Goal: Task Accomplishment & Management: Manage account settings

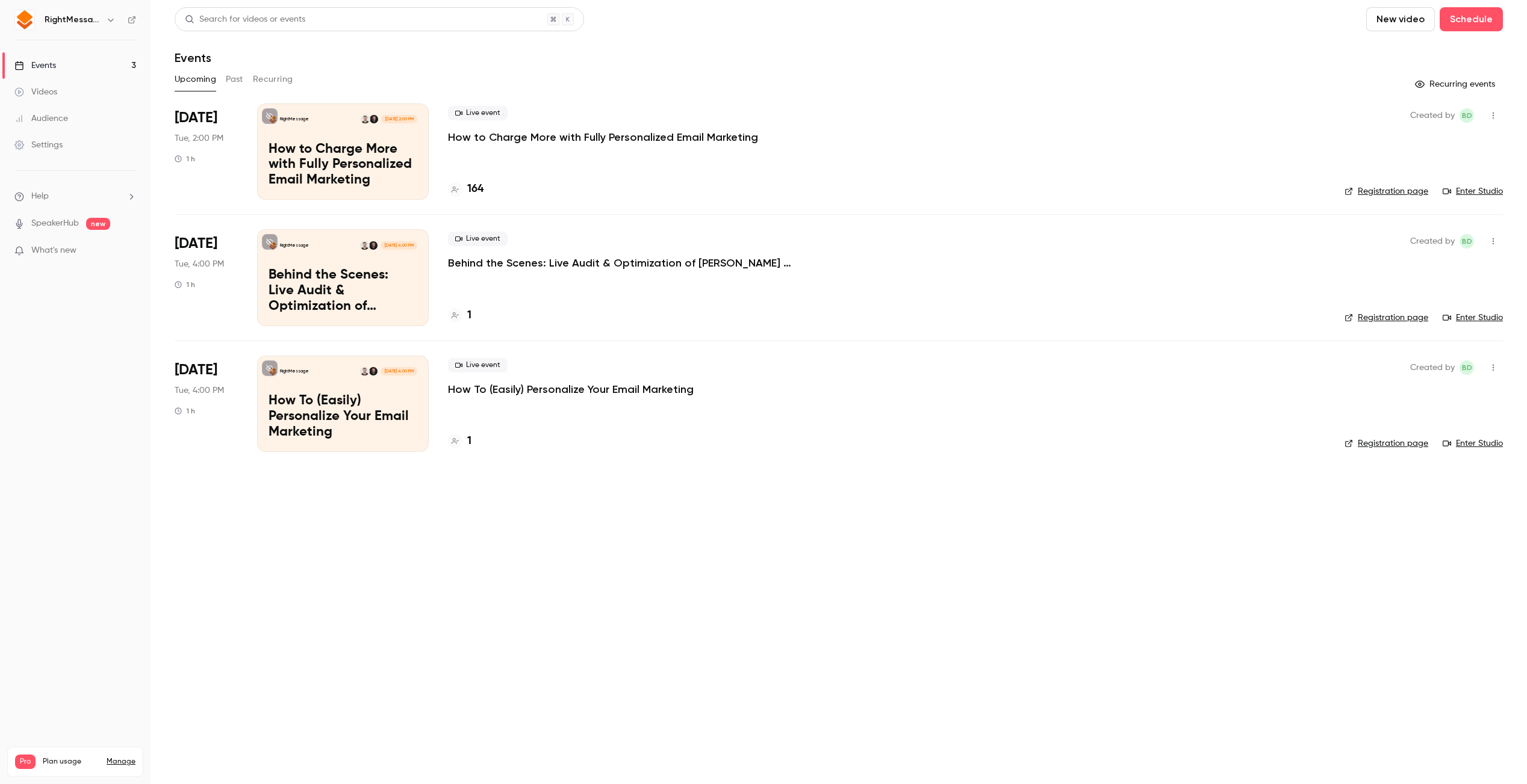
click at [556, 266] on p "Behind the Scenes: Live Audit & Optimization of [PERSON_NAME] Email Personaliza…" at bounding box center [629, 263] width 361 height 14
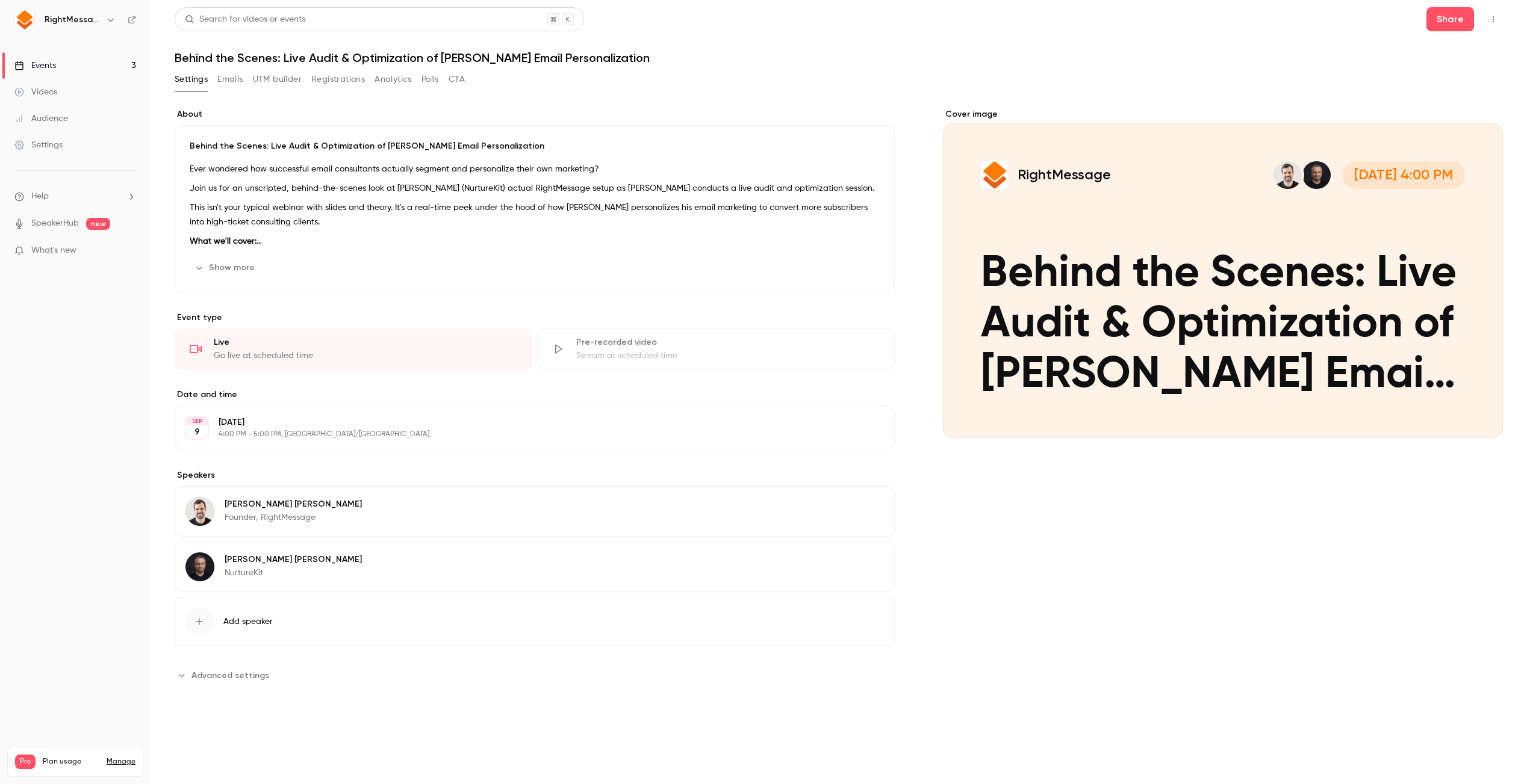
click at [337, 81] on button "Registrations" at bounding box center [338, 80] width 54 height 19
click at [120, 61] on link "Events 3" at bounding box center [75, 65] width 150 height 27
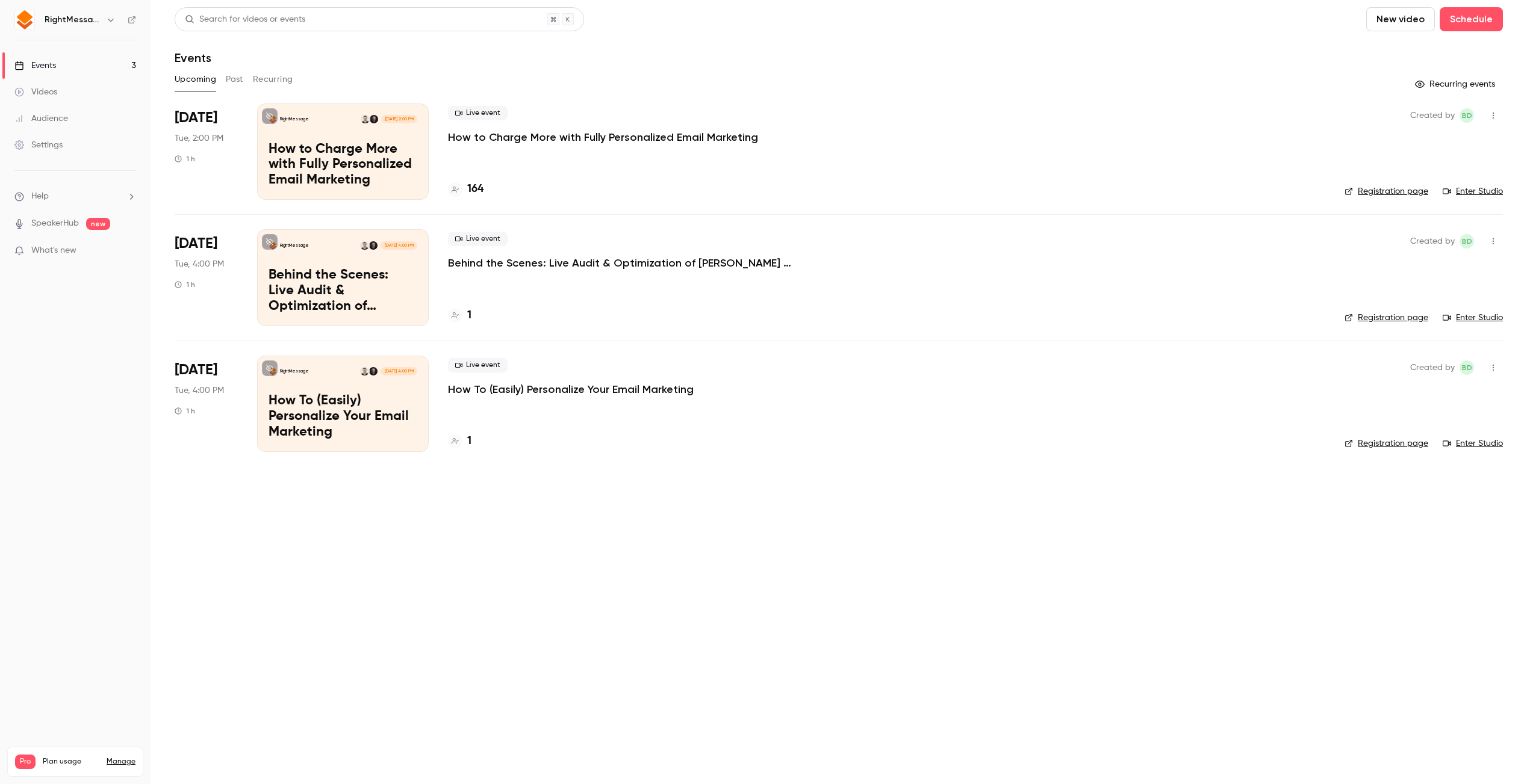
click at [407, 137] on div "RightMessage [DATE] 2:00 PM How to Charge More with Fully Personalized Email Ma…" at bounding box center [343, 152] width 172 height 96
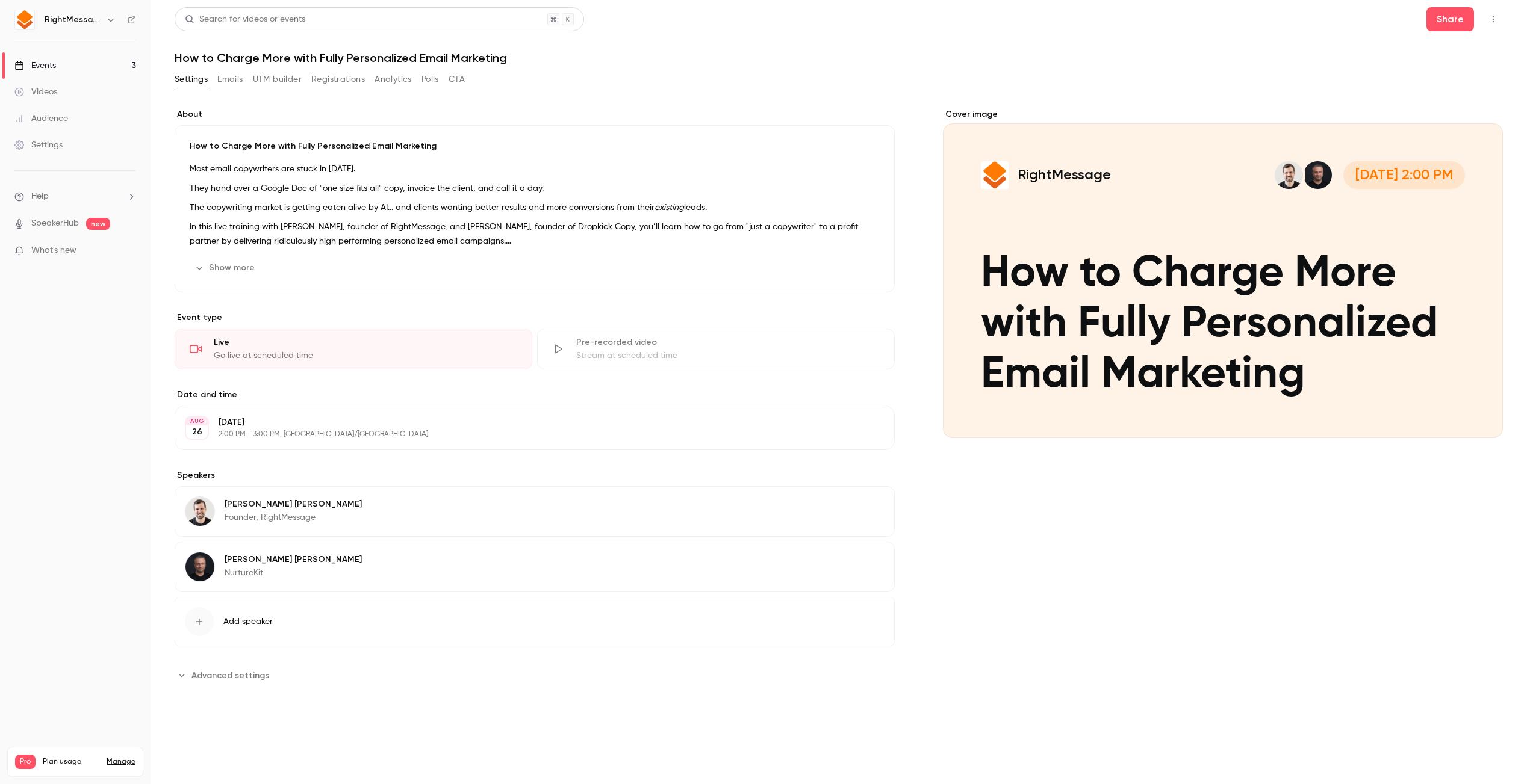
click at [63, 228] on link "SpeakerHub" at bounding box center [55, 223] width 47 height 12
click at [80, 67] on link "Events 3" at bounding box center [75, 65] width 150 height 27
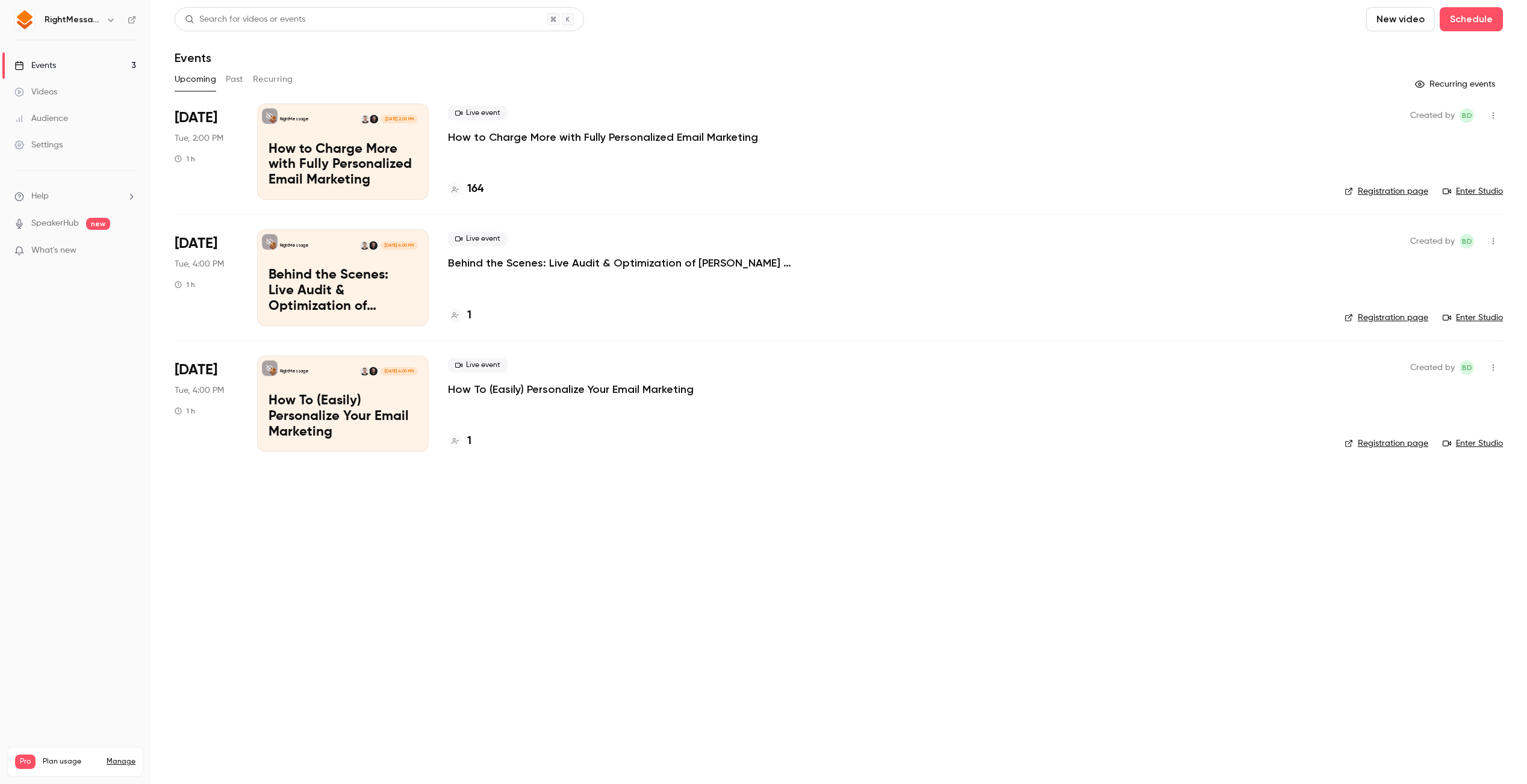
click at [290, 146] on p "How to Charge More with Fully Personalized Email Marketing" at bounding box center [343, 165] width 149 height 47
click at [675, 137] on p "How to Charge More with Fully Personalized Email Marketing" at bounding box center [603, 137] width 310 height 14
click at [578, 257] on p "Behind the Scenes: Live Audit & Optimization of [PERSON_NAME] Email Personaliza…" at bounding box center [629, 263] width 361 height 14
click at [608, 389] on p "How To (Easily) Personalize Your Email Marketing" at bounding box center [571, 389] width 246 height 14
click at [620, 143] on p "How to Charge More with Fully Personalized Email Marketing" at bounding box center [603, 137] width 310 height 14
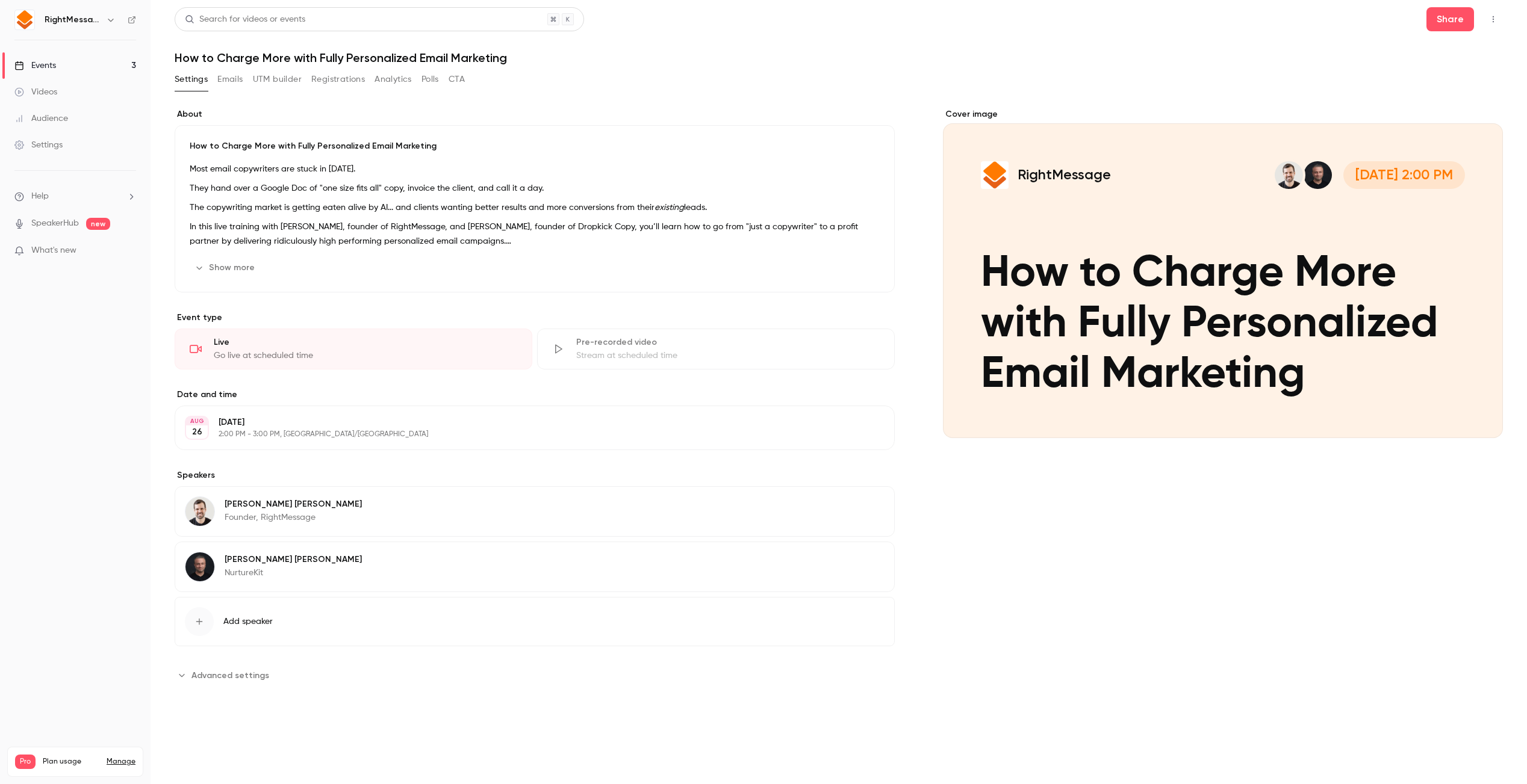
click at [854, 559] on icon "button" at bounding box center [851, 562] width 10 height 10
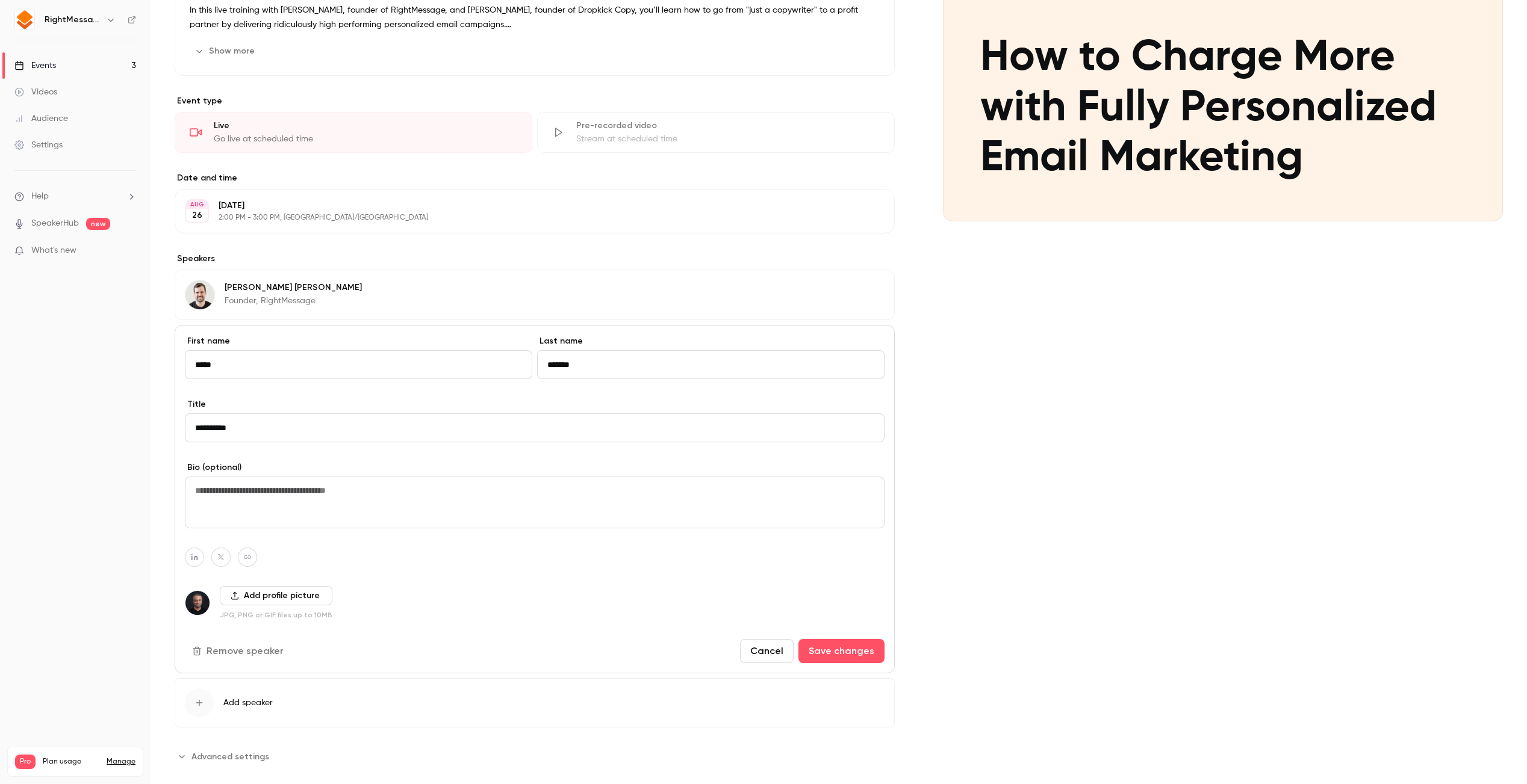
scroll to position [224, 0]
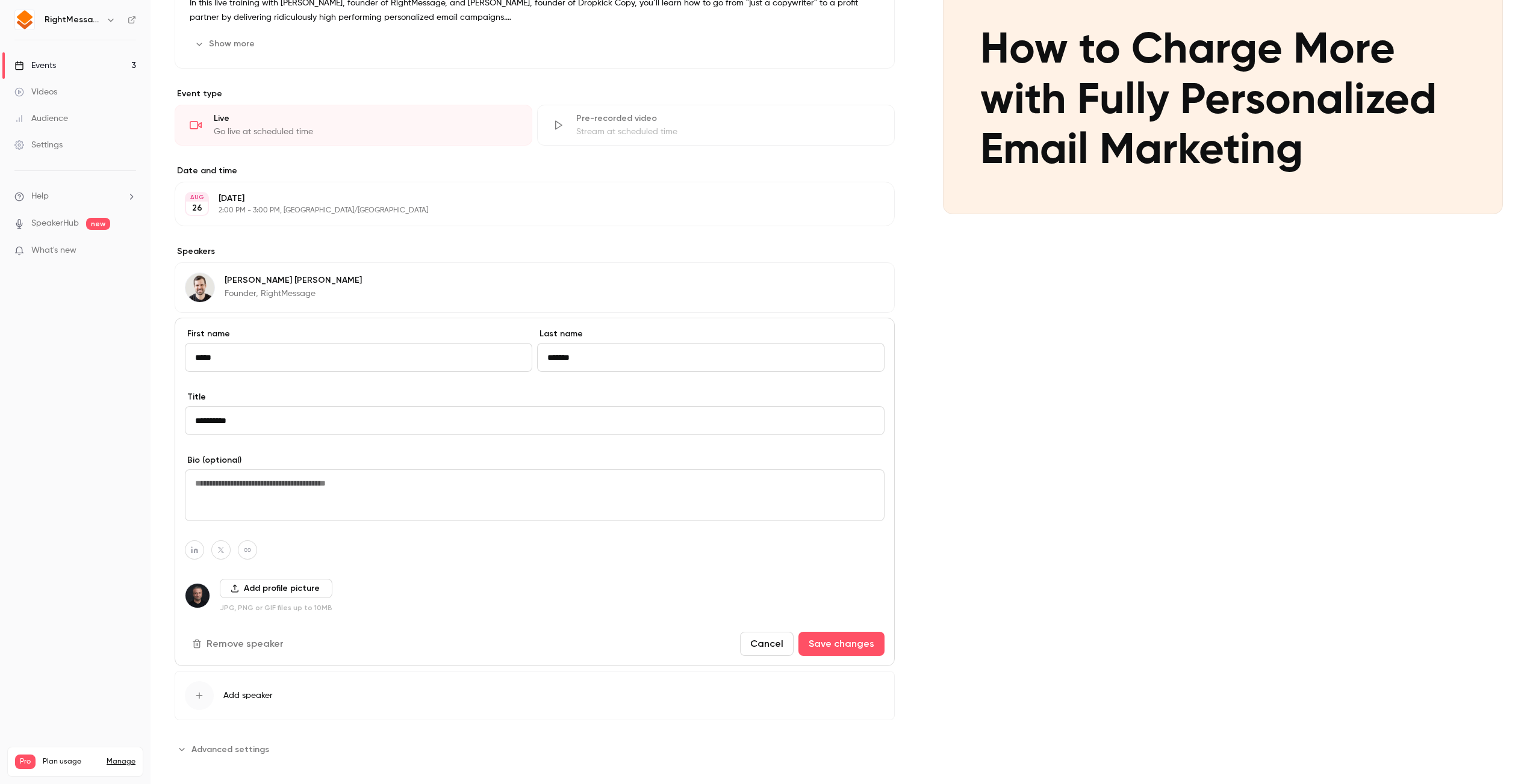
click at [238, 648] on button "Remove speaker" at bounding box center [239, 644] width 109 height 24
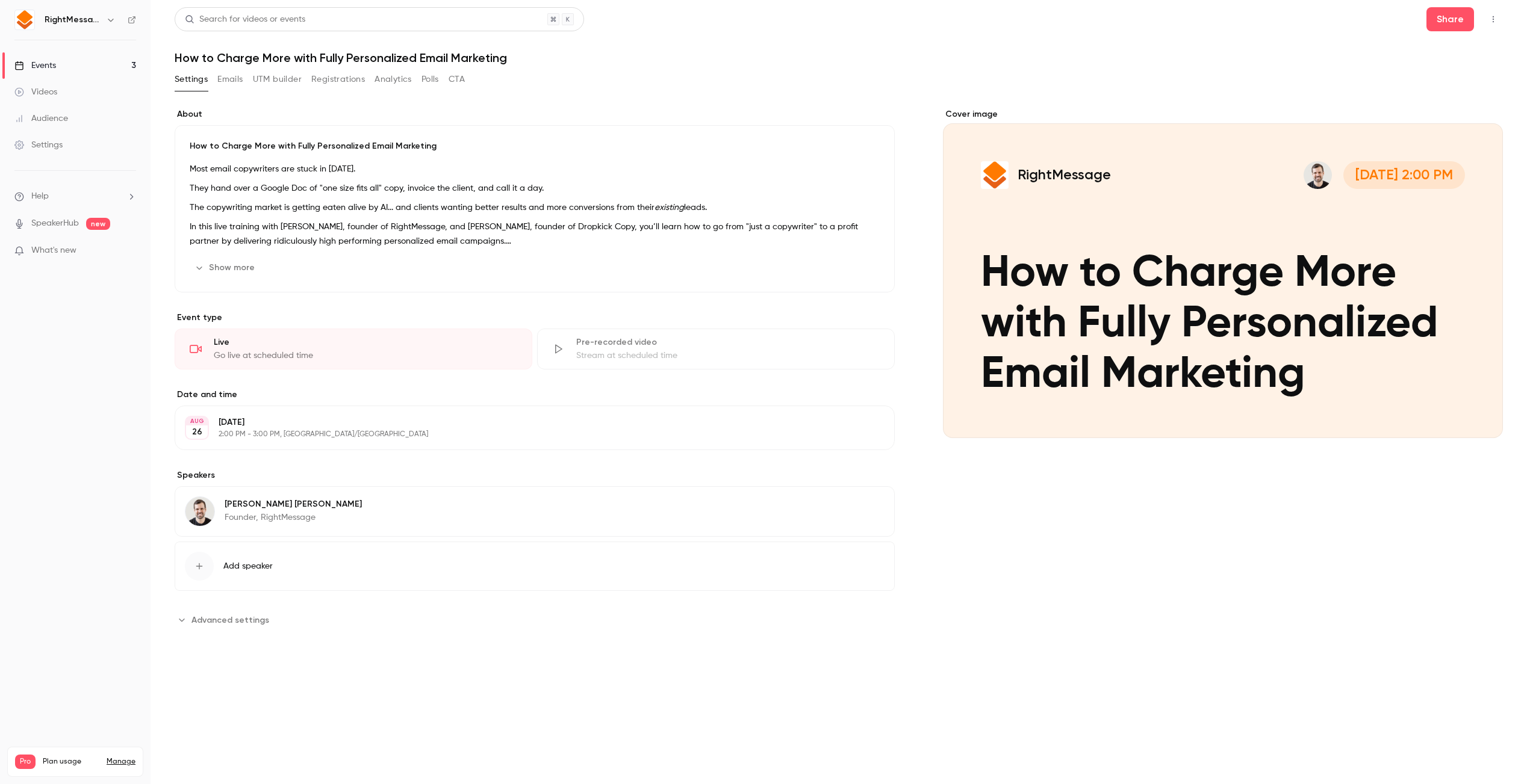
click at [77, 65] on link "Events 3" at bounding box center [75, 65] width 150 height 27
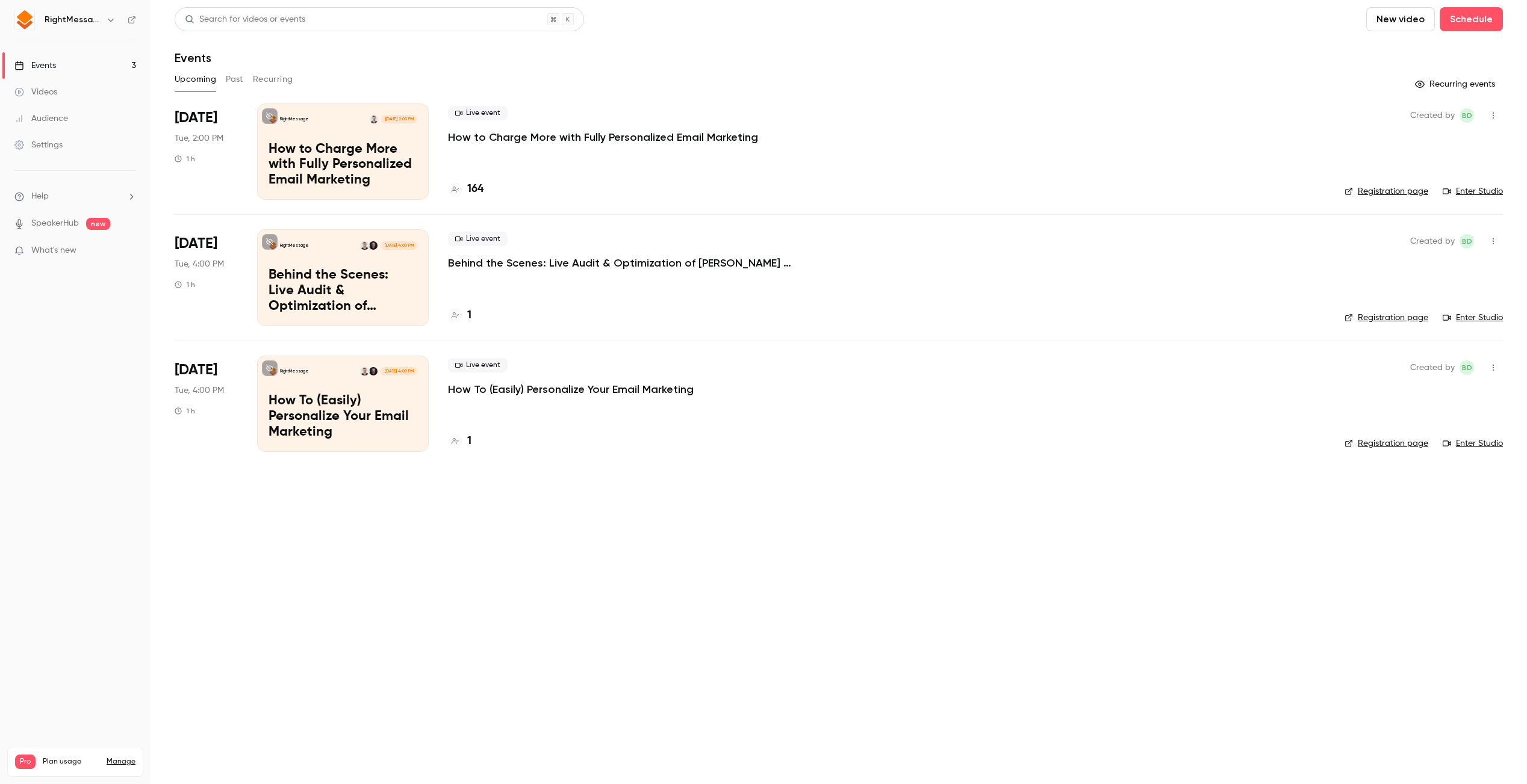
click at [492, 268] on p "Behind the Scenes: Live Audit & Optimization of [PERSON_NAME] Email Personaliza…" at bounding box center [629, 263] width 361 height 14
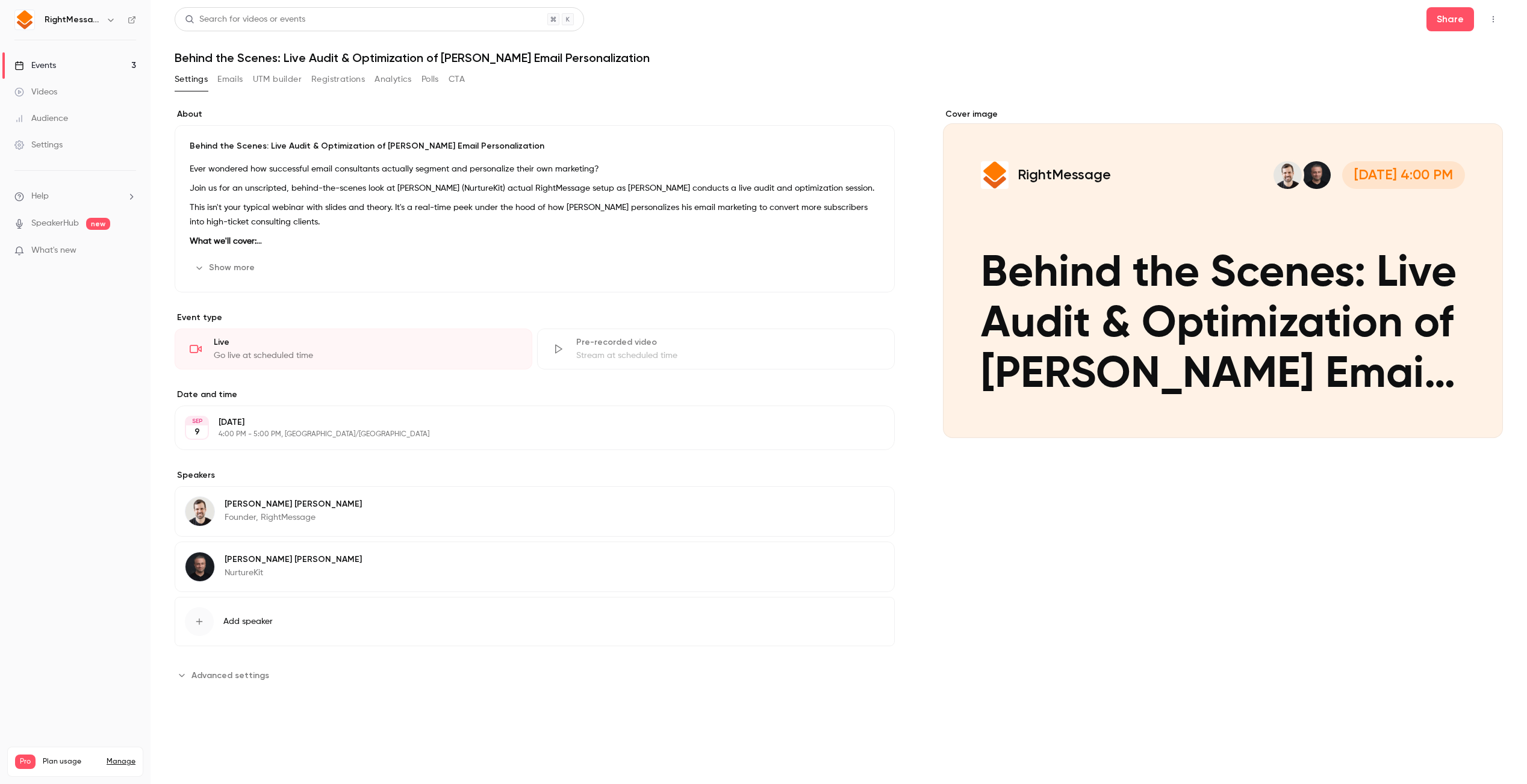
click at [104, 66] on link "Events 3" at bounding box center [75, 65] width 150 height 27
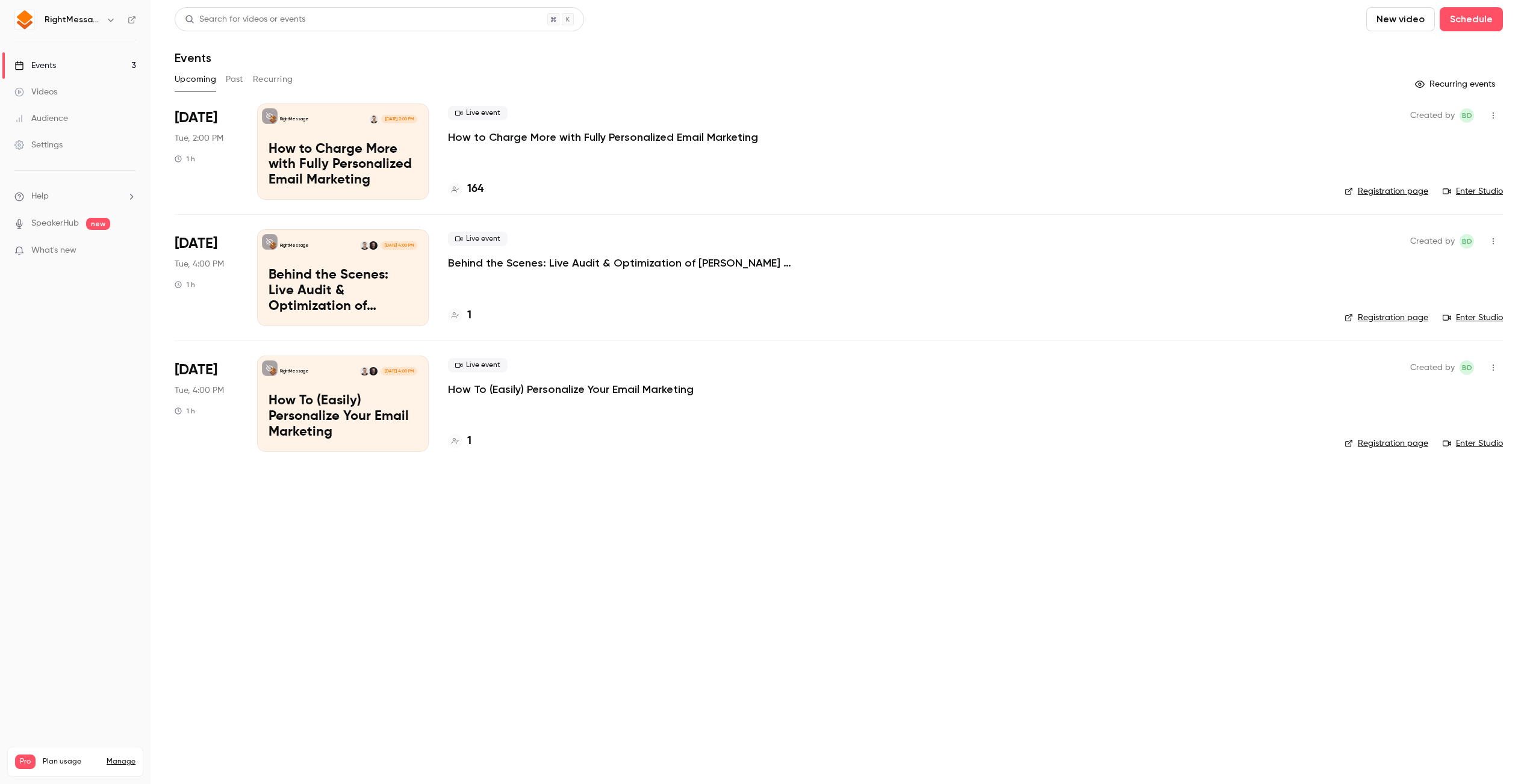
click at [541, 135] on p "How to Charge More with Fully Personalized Email Marketing" at bounding box center [603, 137] width 310 height 14
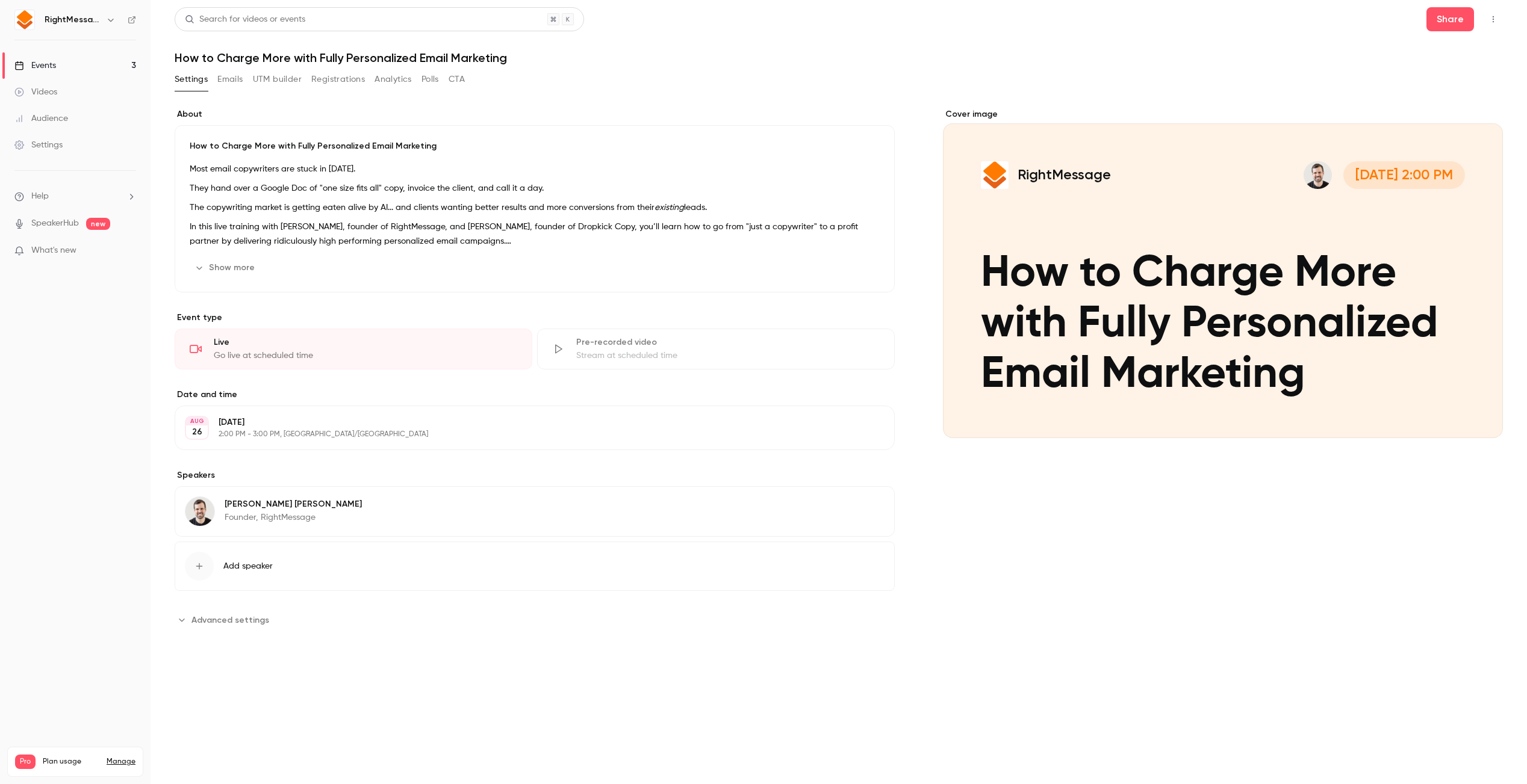
click at [258, 560] on span "Add speaker" at bounding box center [248, 566] width 49 height 12
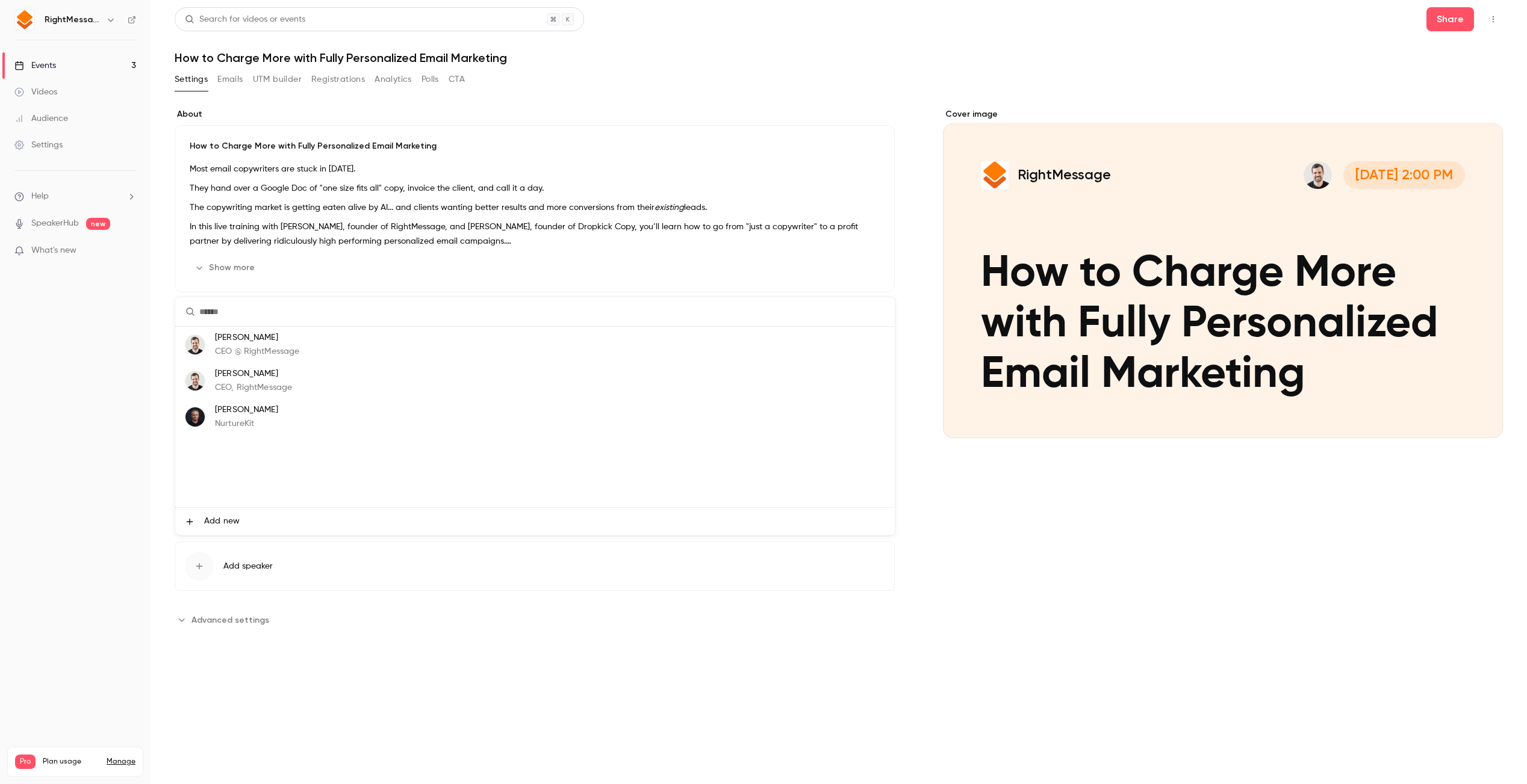
click at [212, 518] on span "Add new" at bounding box center [222, 521] width 36 height 12
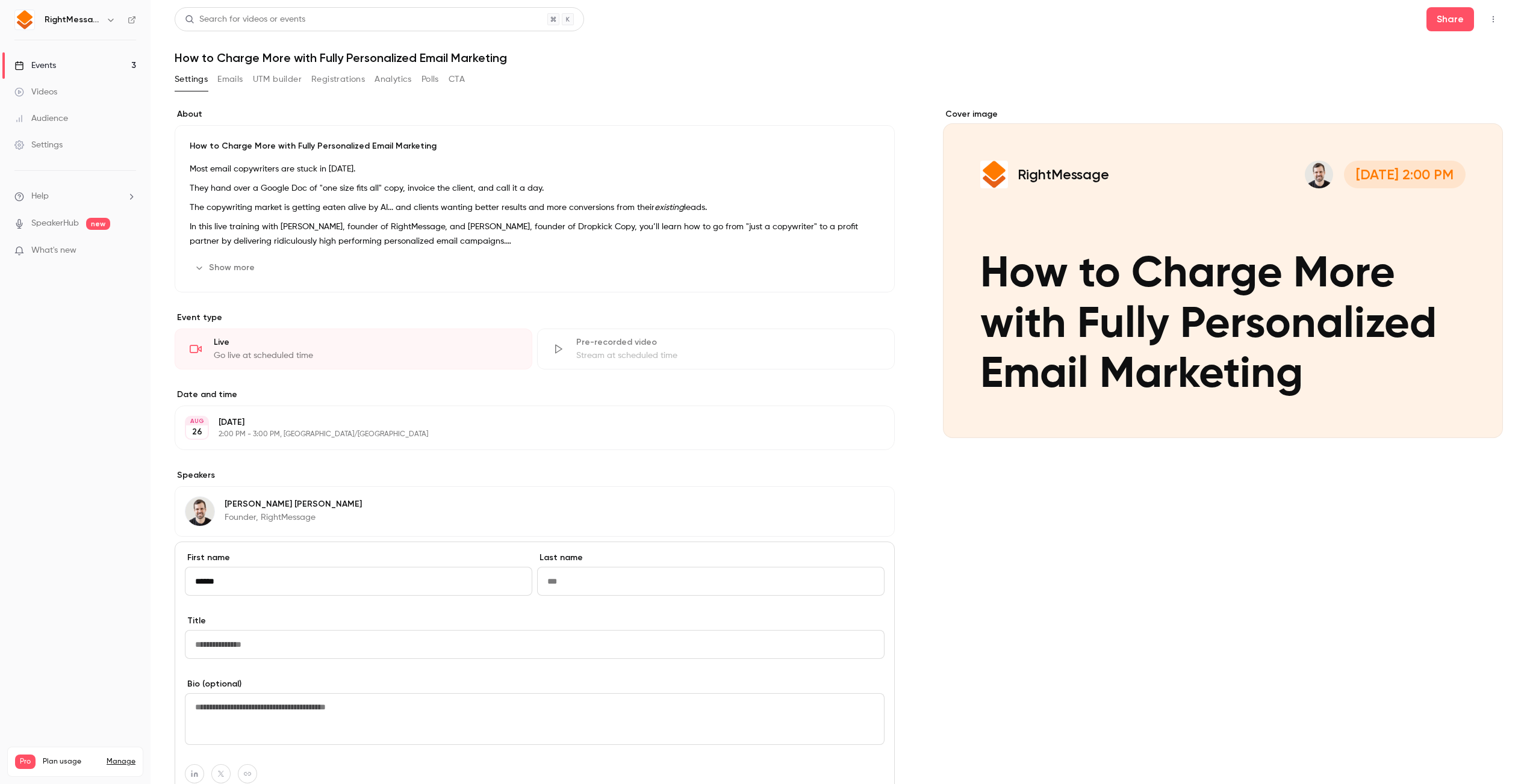
type input "******"
type input "*****"
click at [315, 647] on input "Title" at bounding box center [534, 645] width 700 height 29
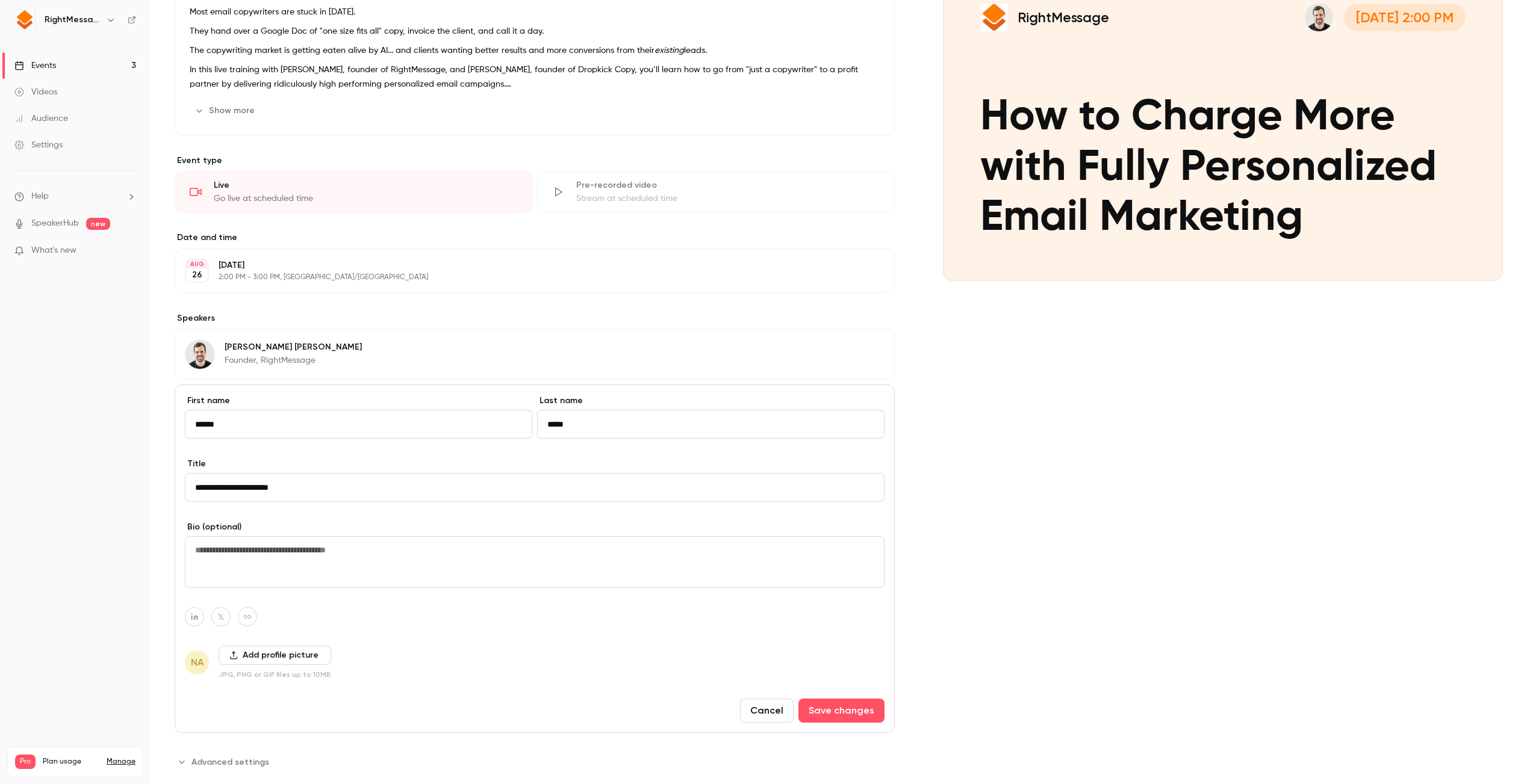
scroll to position [178, 0]
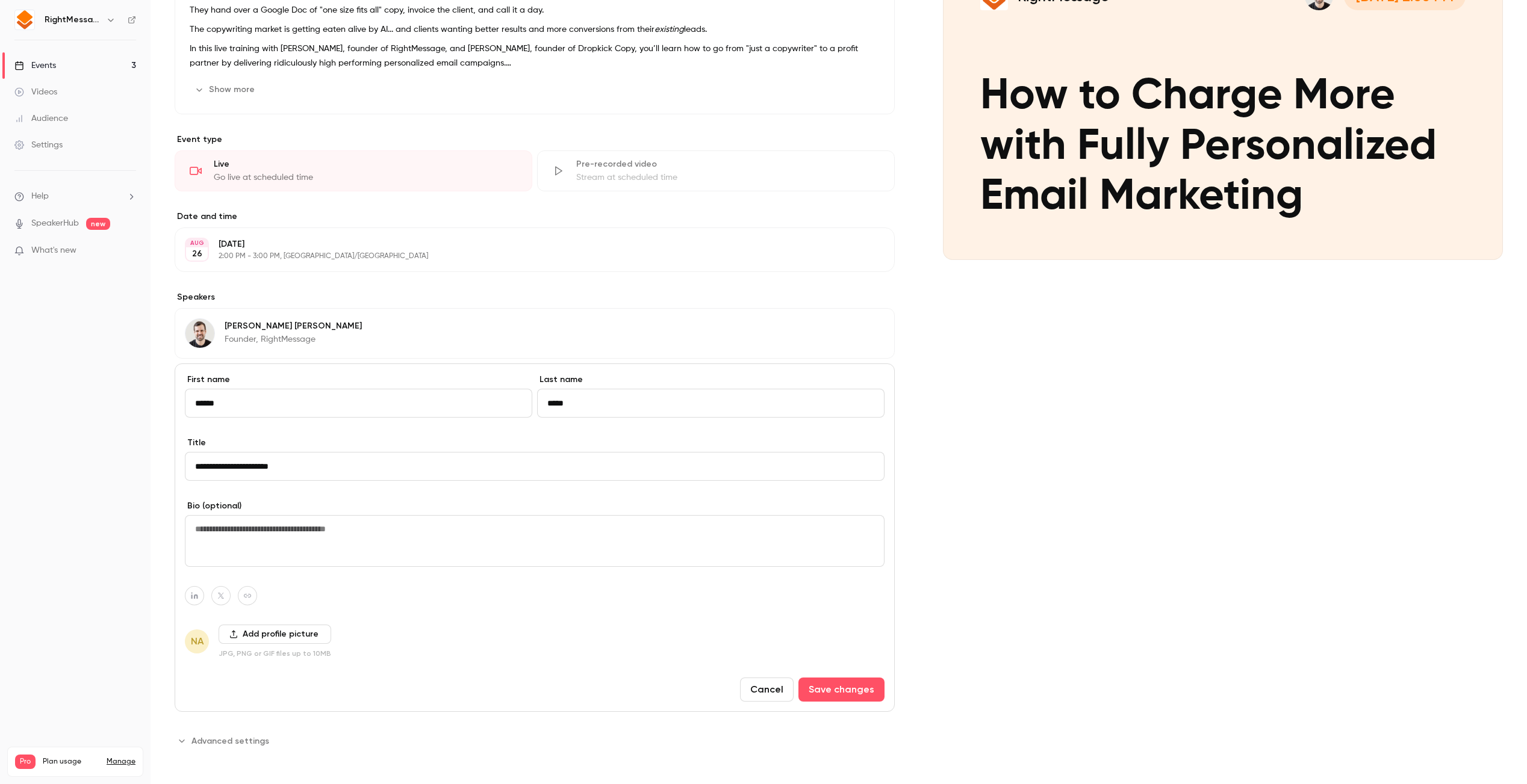
type input "**********"
click at [279, 638] on button "Add profile picture" at bounding box center [275, 634] width 113 height 19
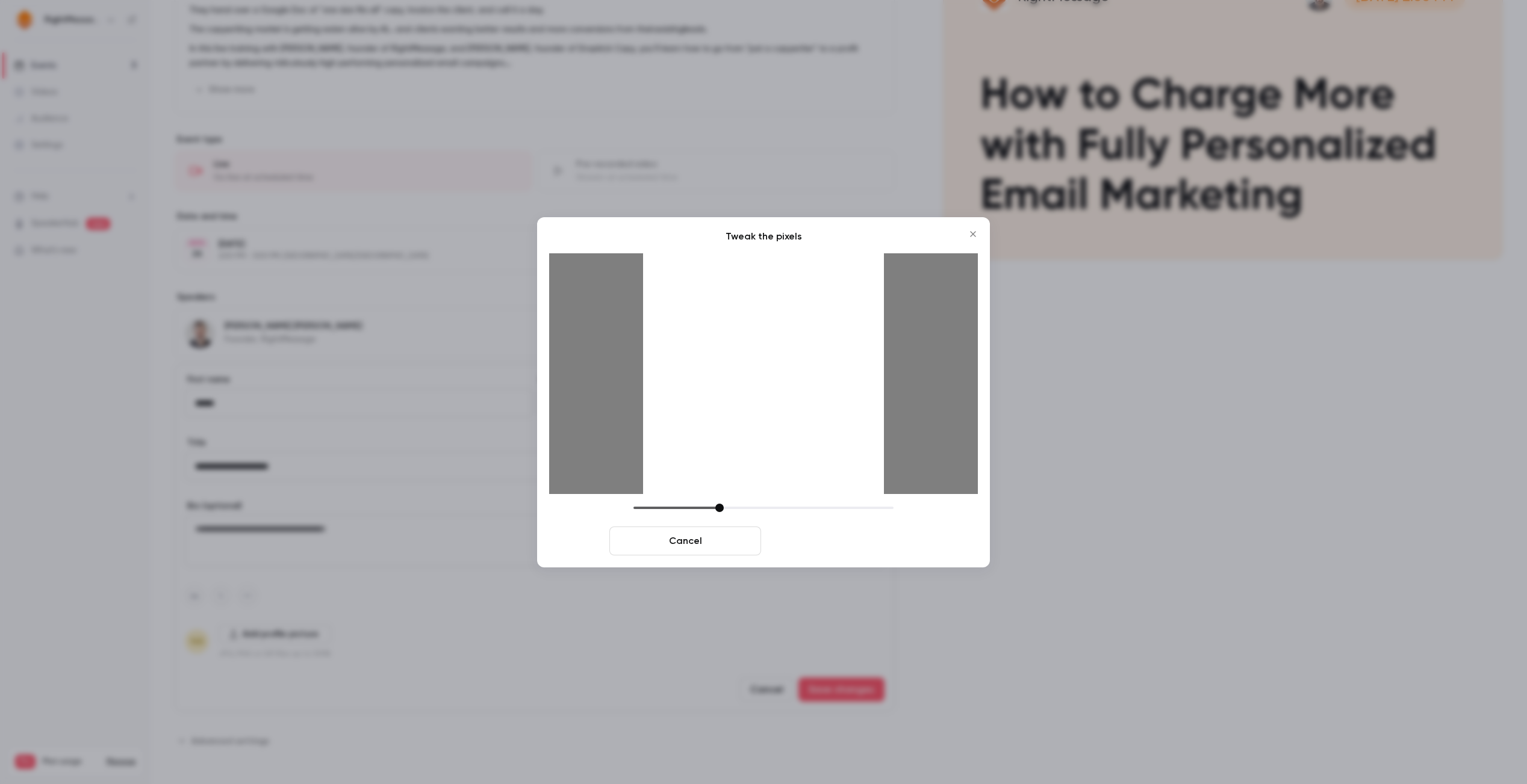
click at [839, 540] on button "Crop and save" at bounding box center [841, 541] width 152 height 29
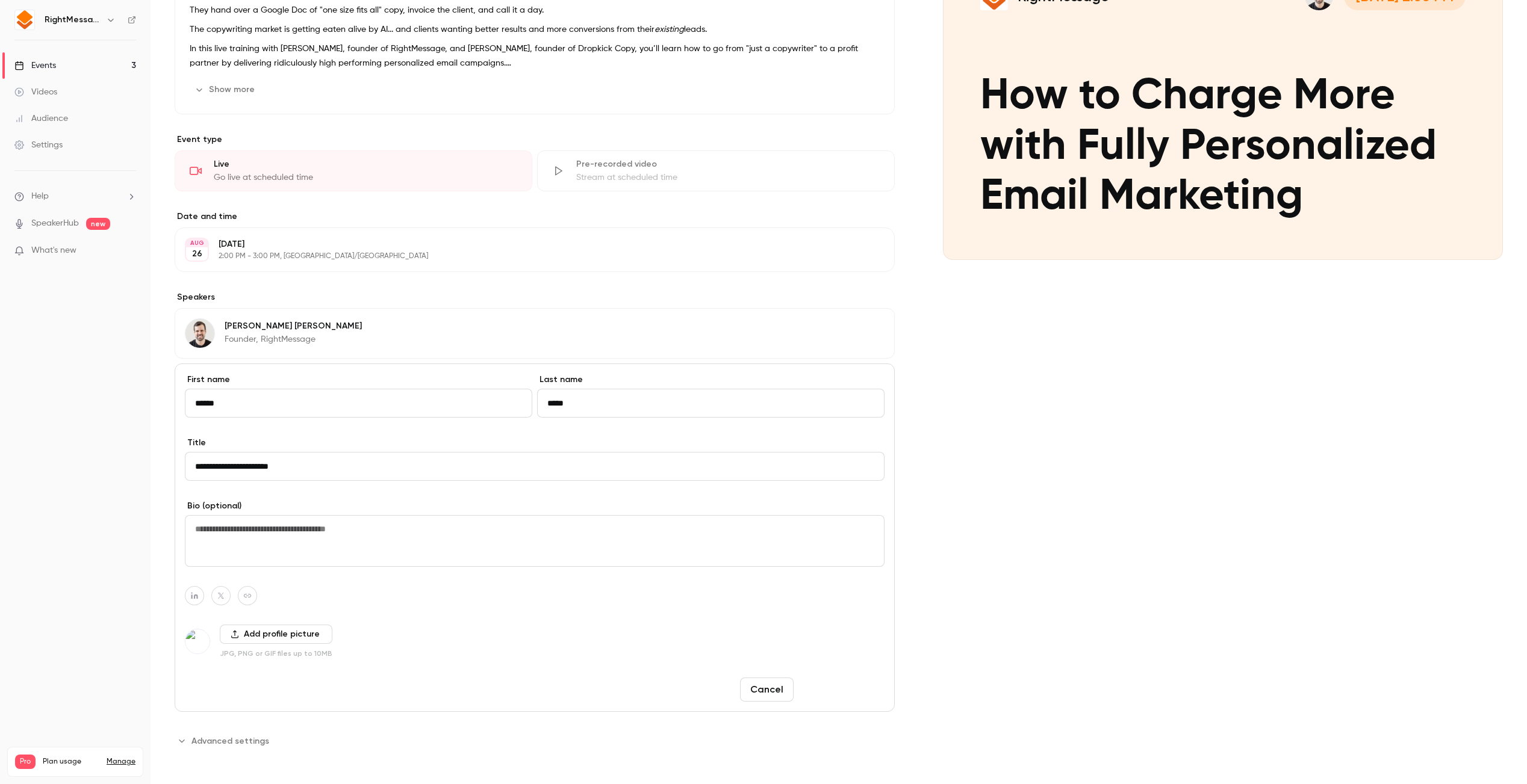
click at [846, 686] on button "Save changes" at bounding box center [841, 689] width 86 height 24
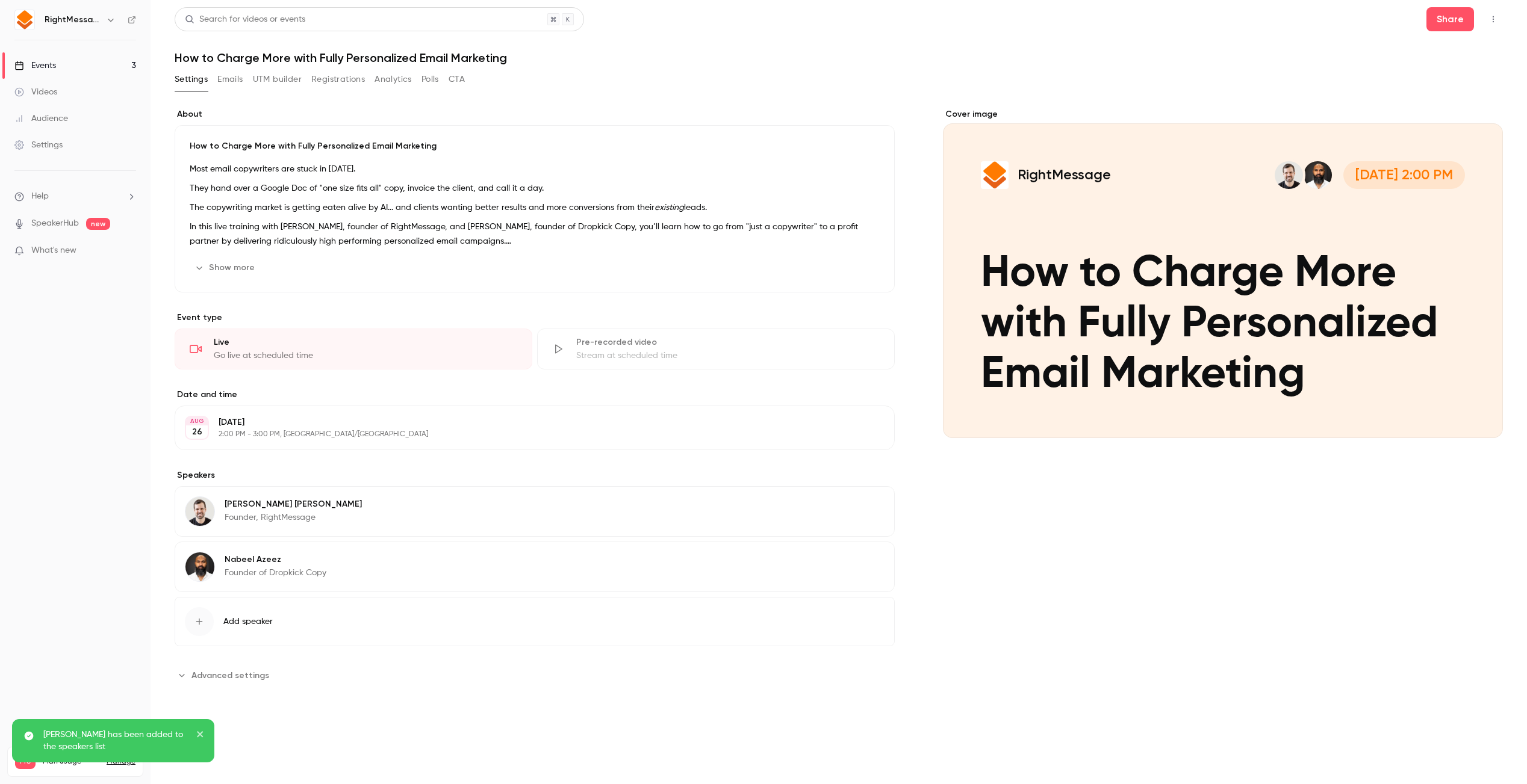
click at [251, 674] on span "Advanced settings" at bounding box center [230, 676] width 78 height 12
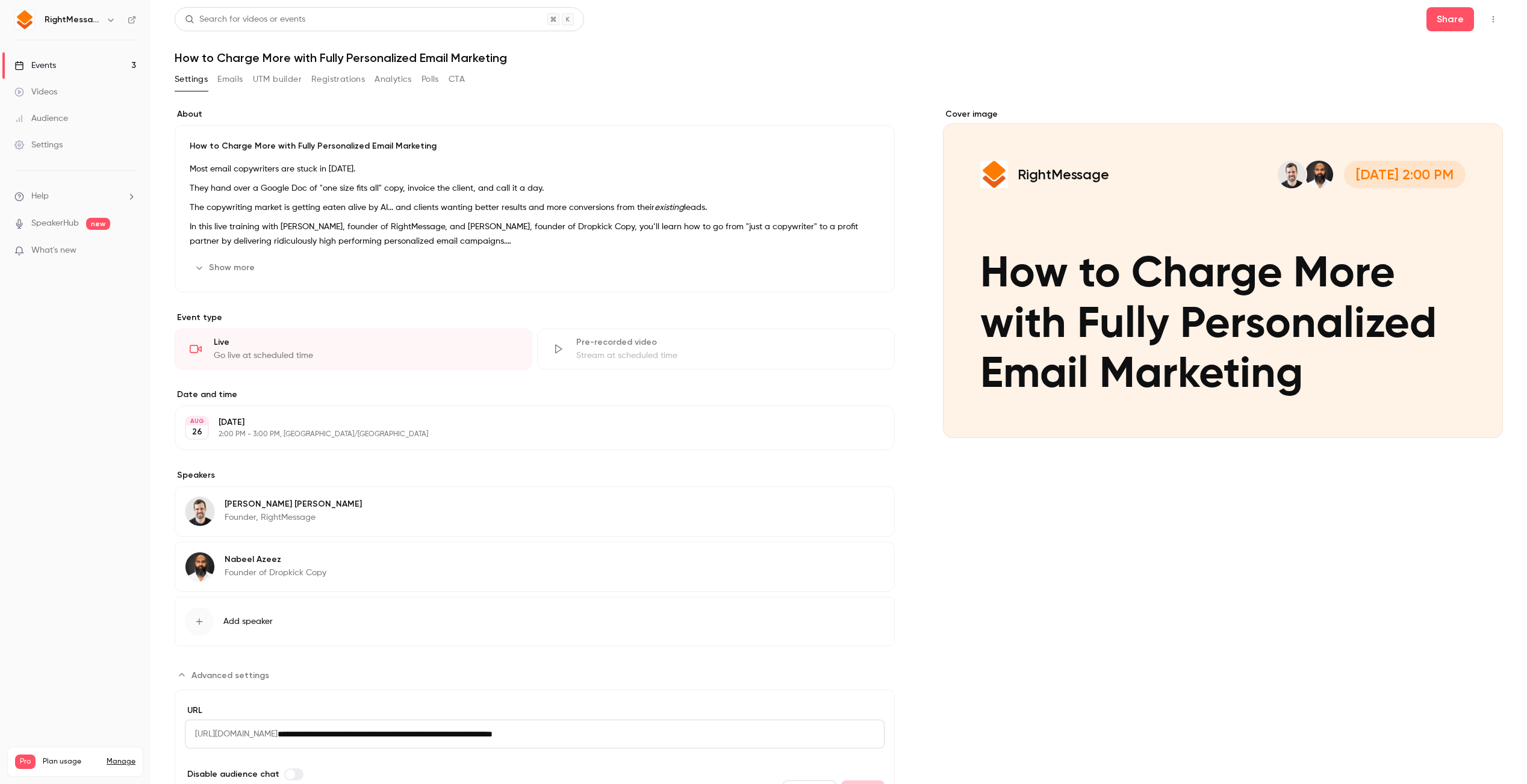
click at [220, 84] on button "Emails" at bounding box center [229, 80] width 25 height 19
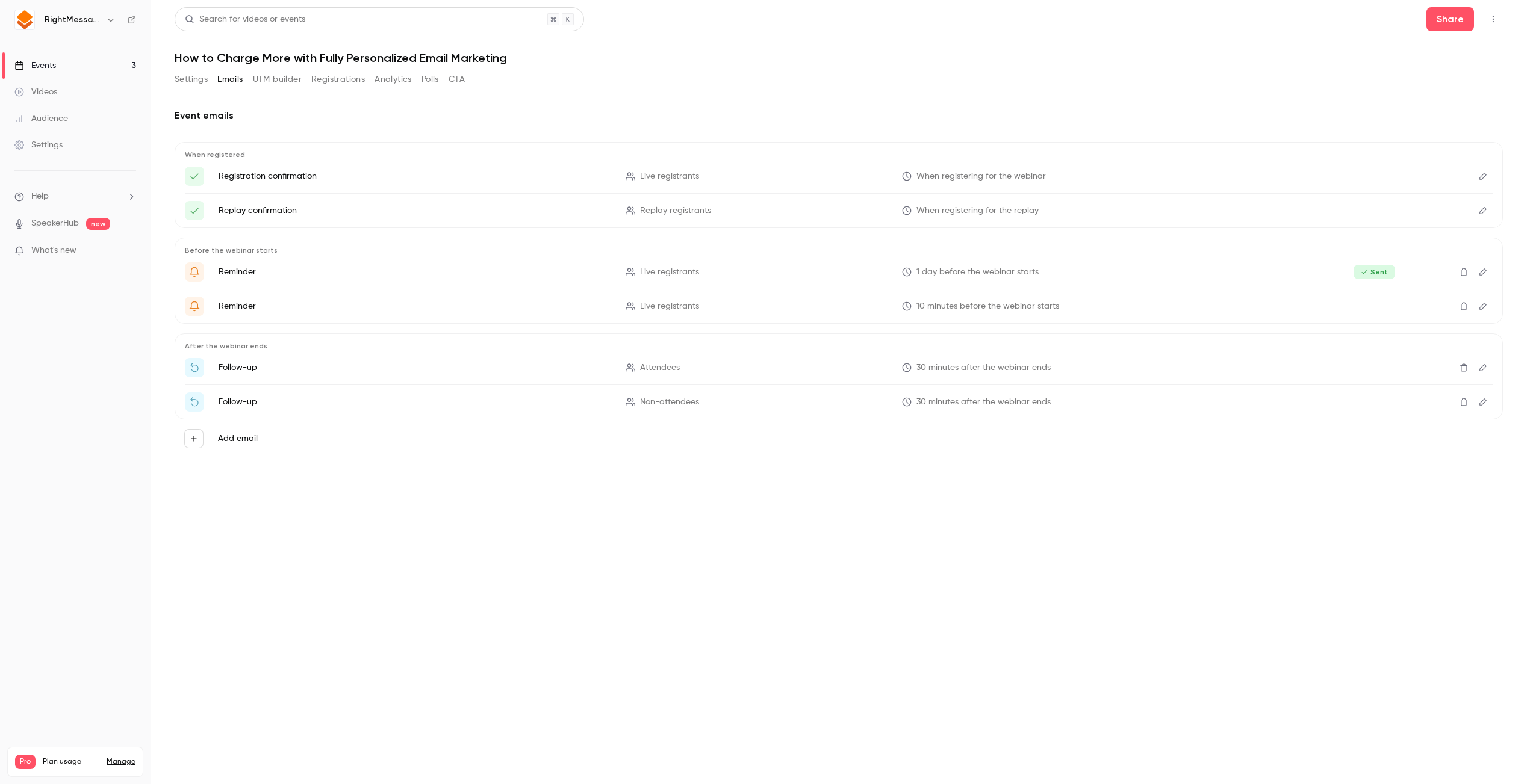
click at [271, 73] on button "UTM builder" at bounding box center [277, 80] width 49 height 19
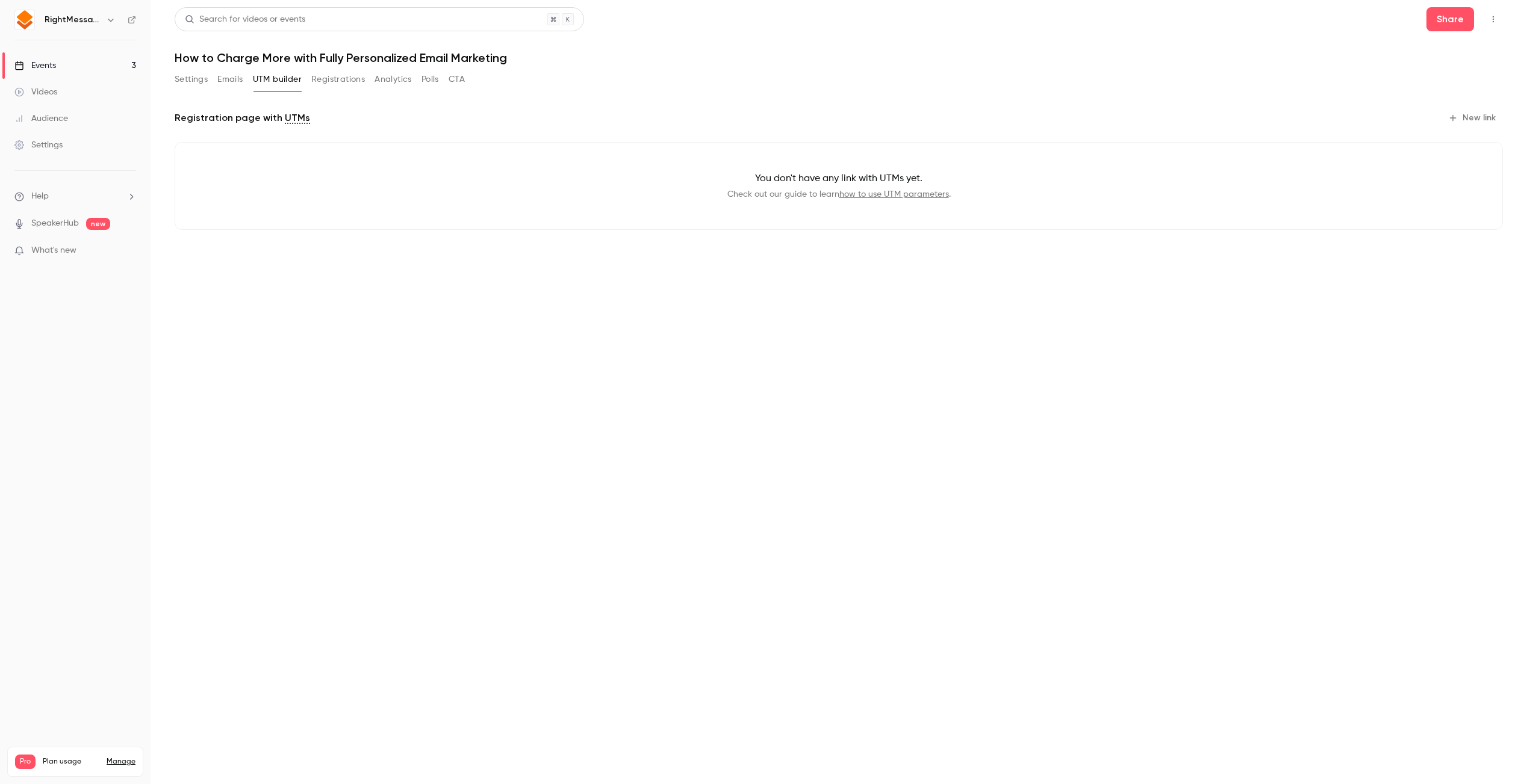
click at [336, 80] on button "Registrations" at bounding box center [338, 80] width 54 height 19
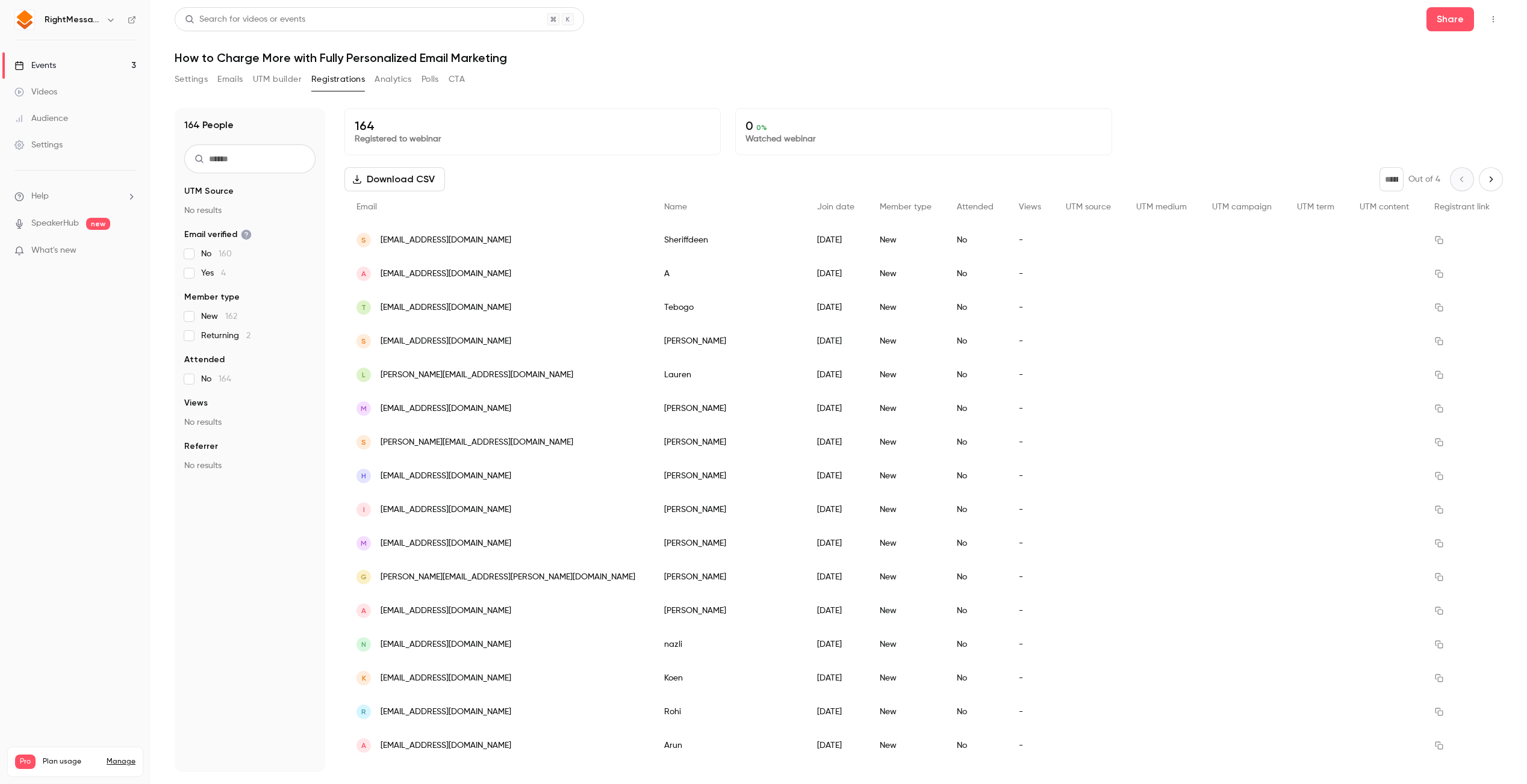
click at [376, 77] on button "Analytics" at bounding box center [393, 80] width 37 height 19
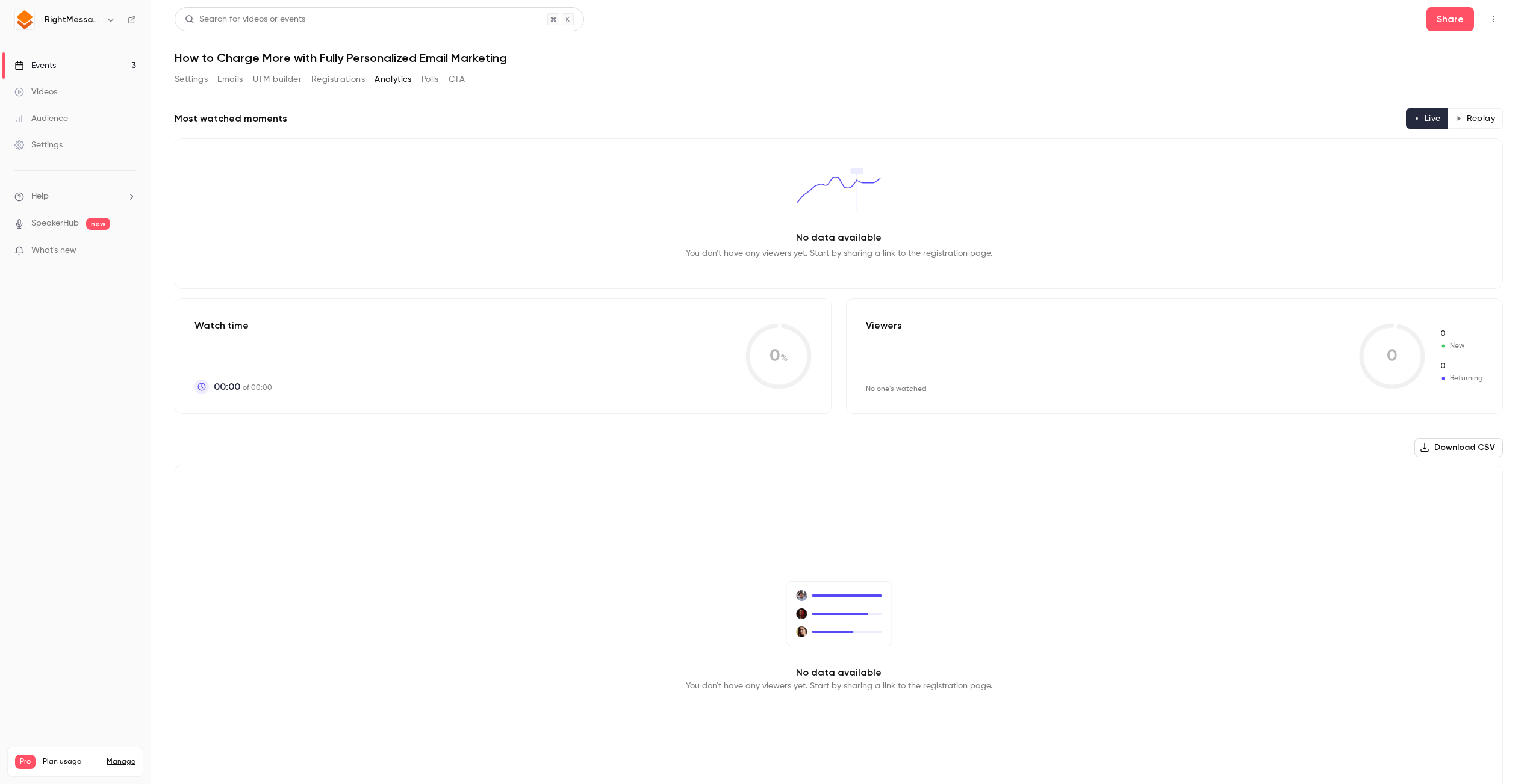
click at [427, 80] on button "Polls" at bounding box center [430, 80] width 17 height 19
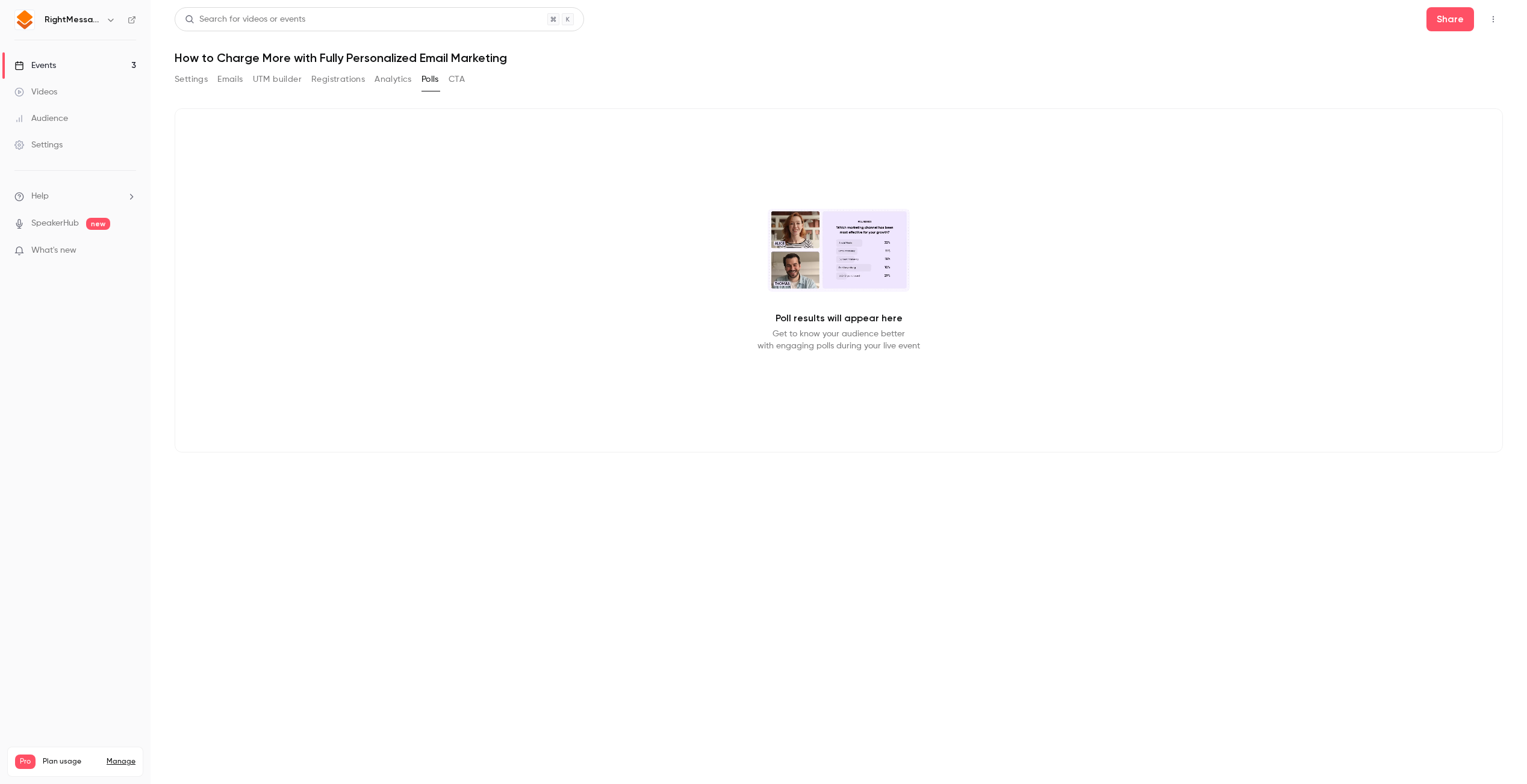
click at [462, 89] on button "CTA" at bounding box center [457, 80] width 16 height 19
click at [123, 112] on link "Audience" at bounding box center [75, 118] width 150 height 27
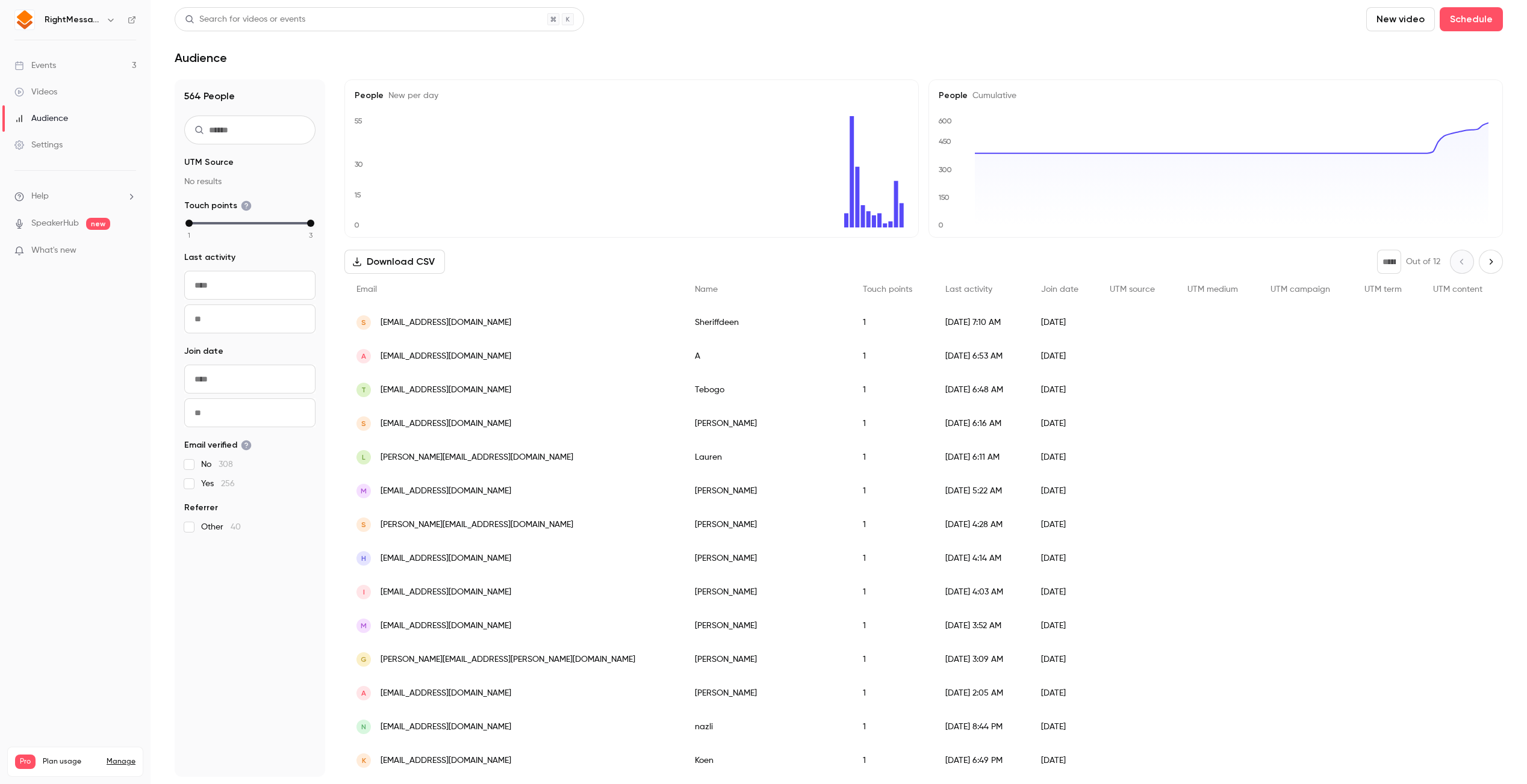
click at [109, 139] on link "Settings" at bounding box center [75, 145] width 150 height 27
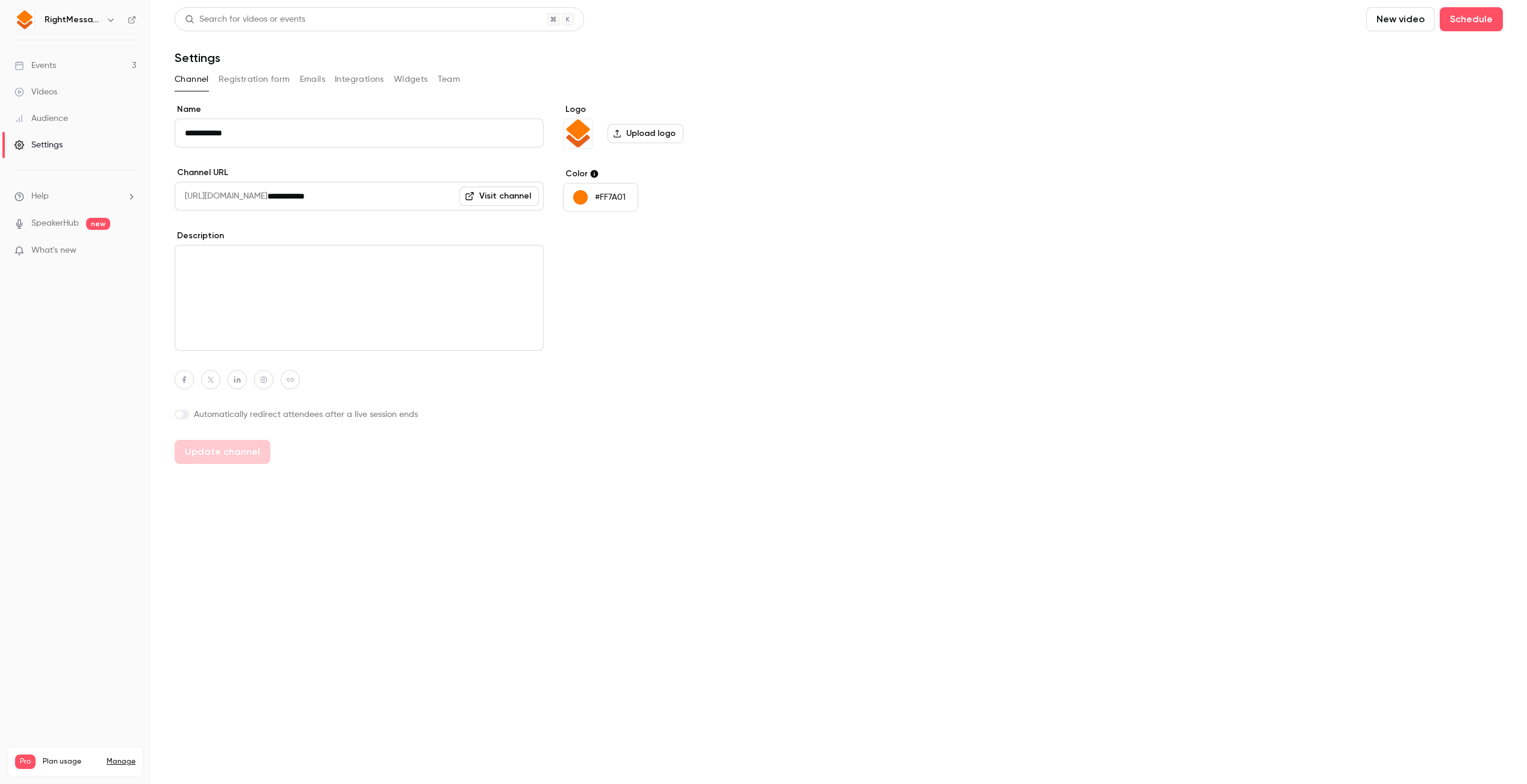
click at [407, 80] on button "Widgets" at bounding box center [411, 80] width 34 height 19
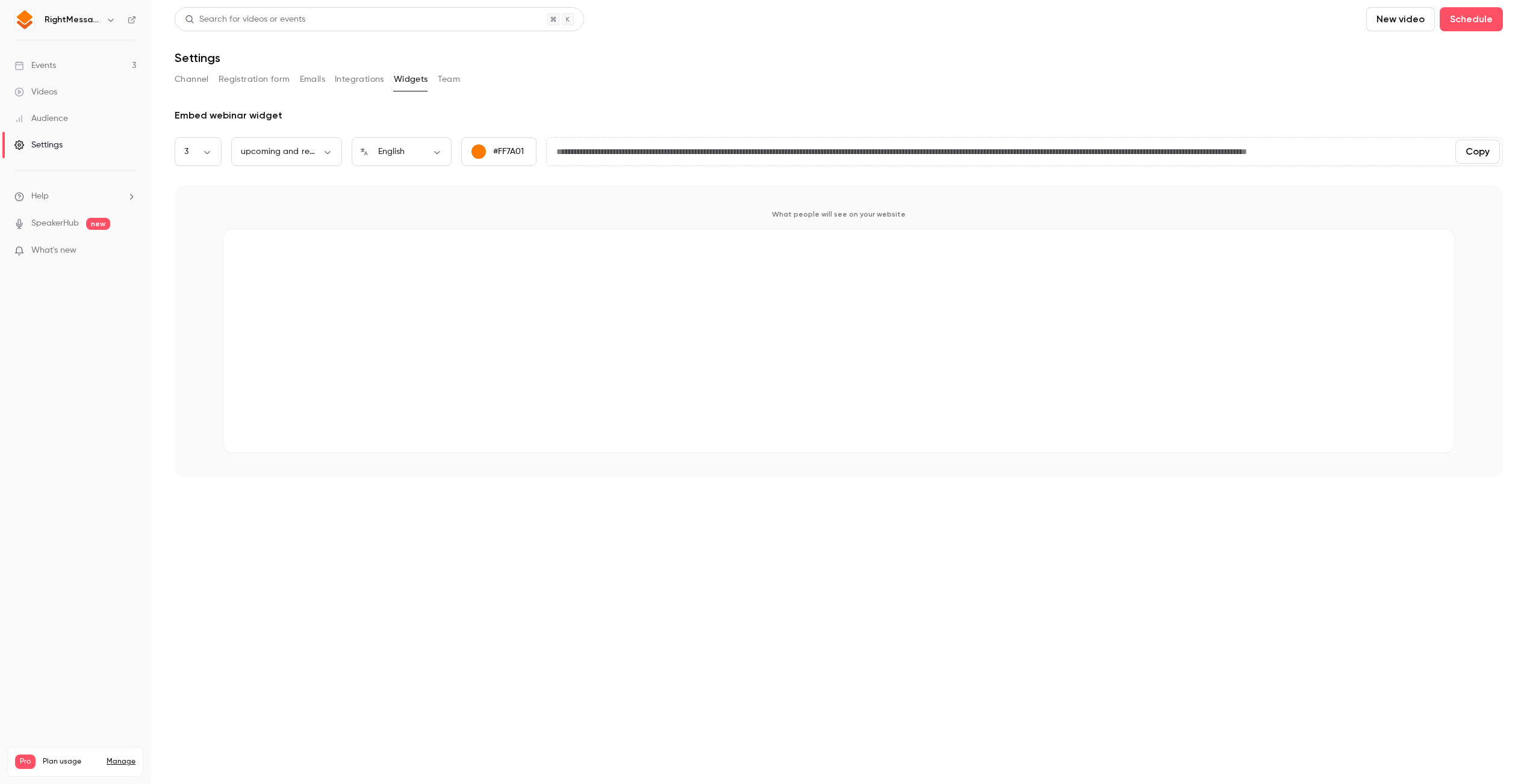
click at [206, 85] on button "Channel" at bounding box center [192, 80] width 34 height 19
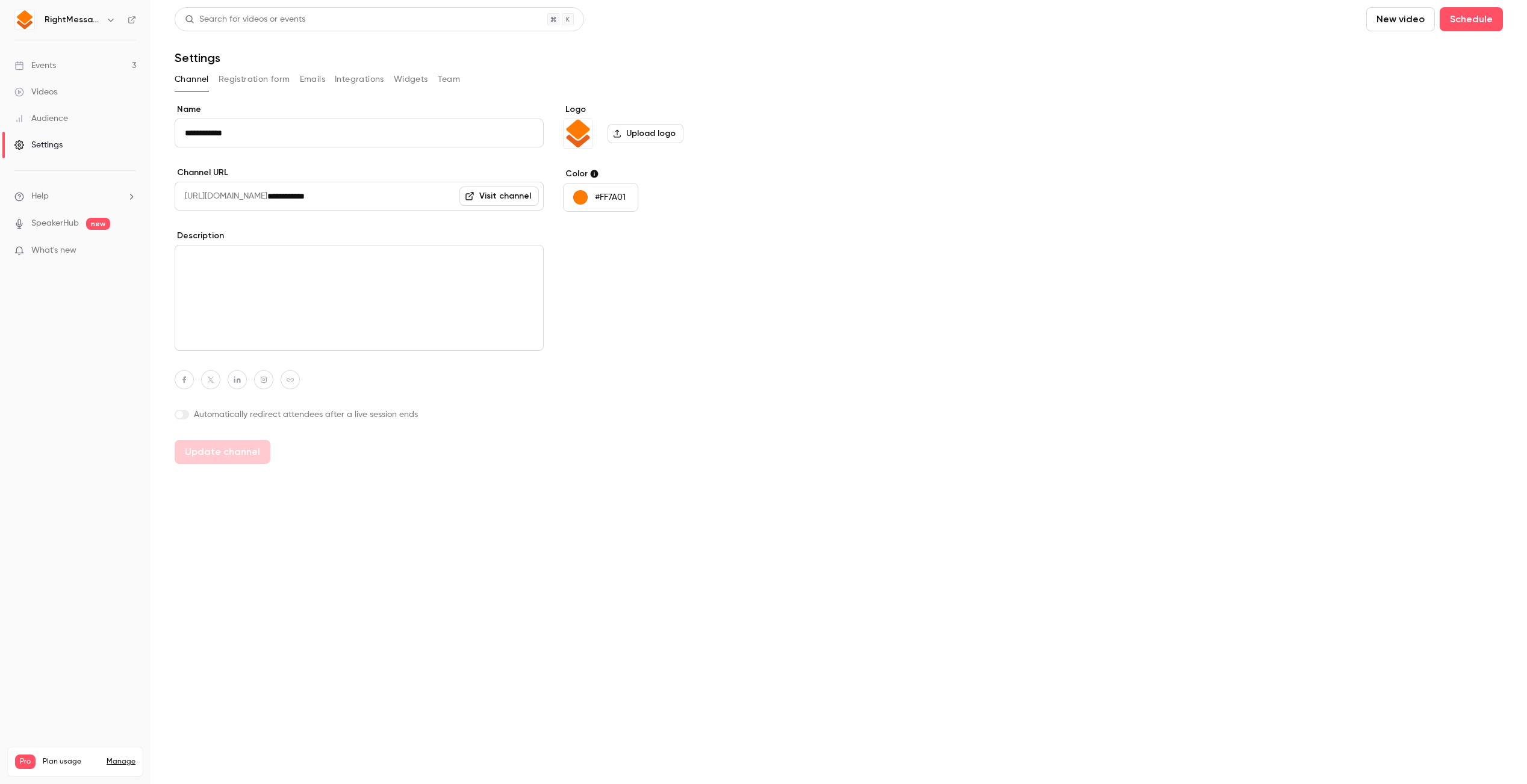
click at [105, 67] on link "Events 3" at bounding box center [75, 65] width 150 height 27
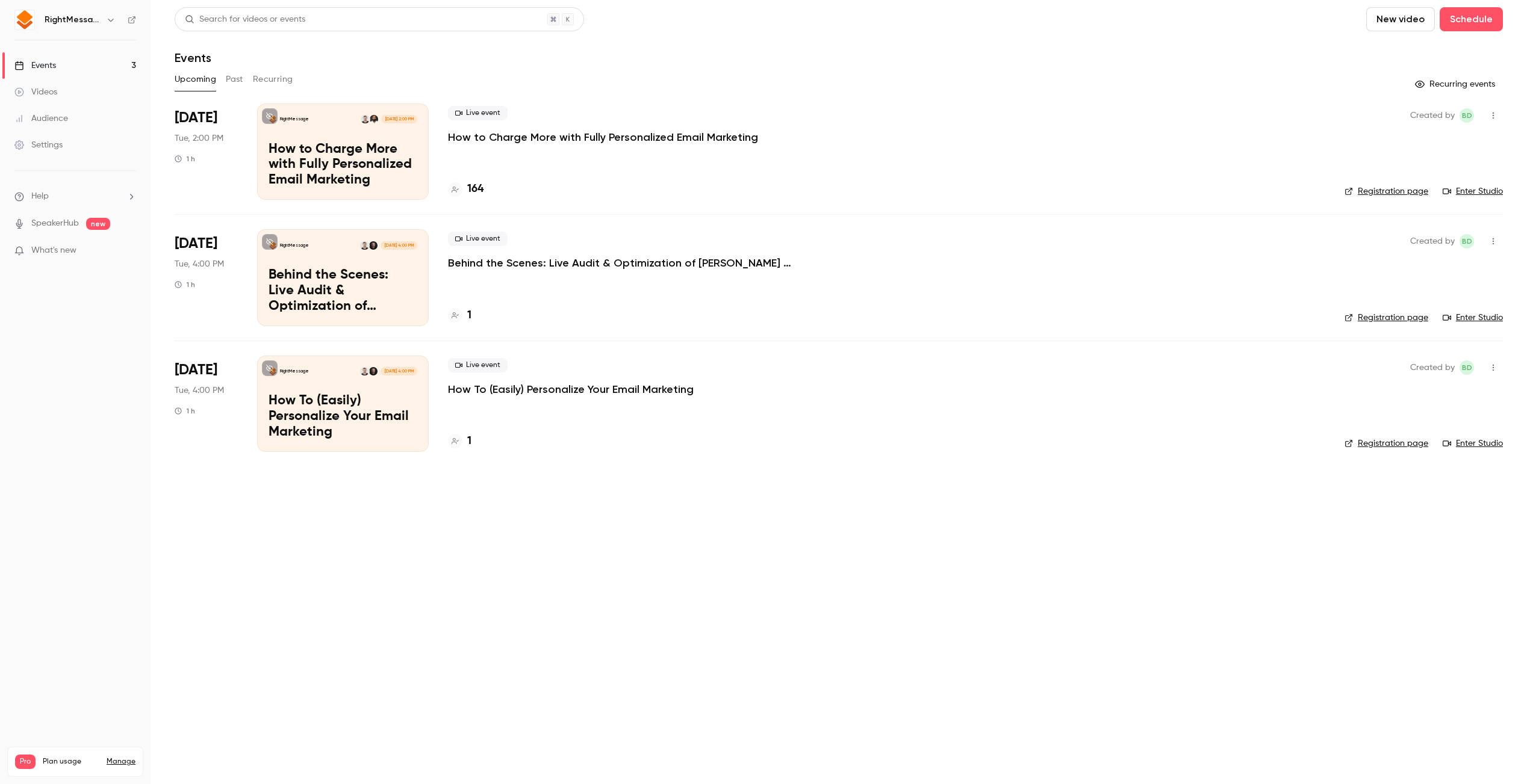
click at [564, 385] on p "How To (Easily) Personalize Your Email Marketing" at bounding box center [571, 389] width 246 height 14
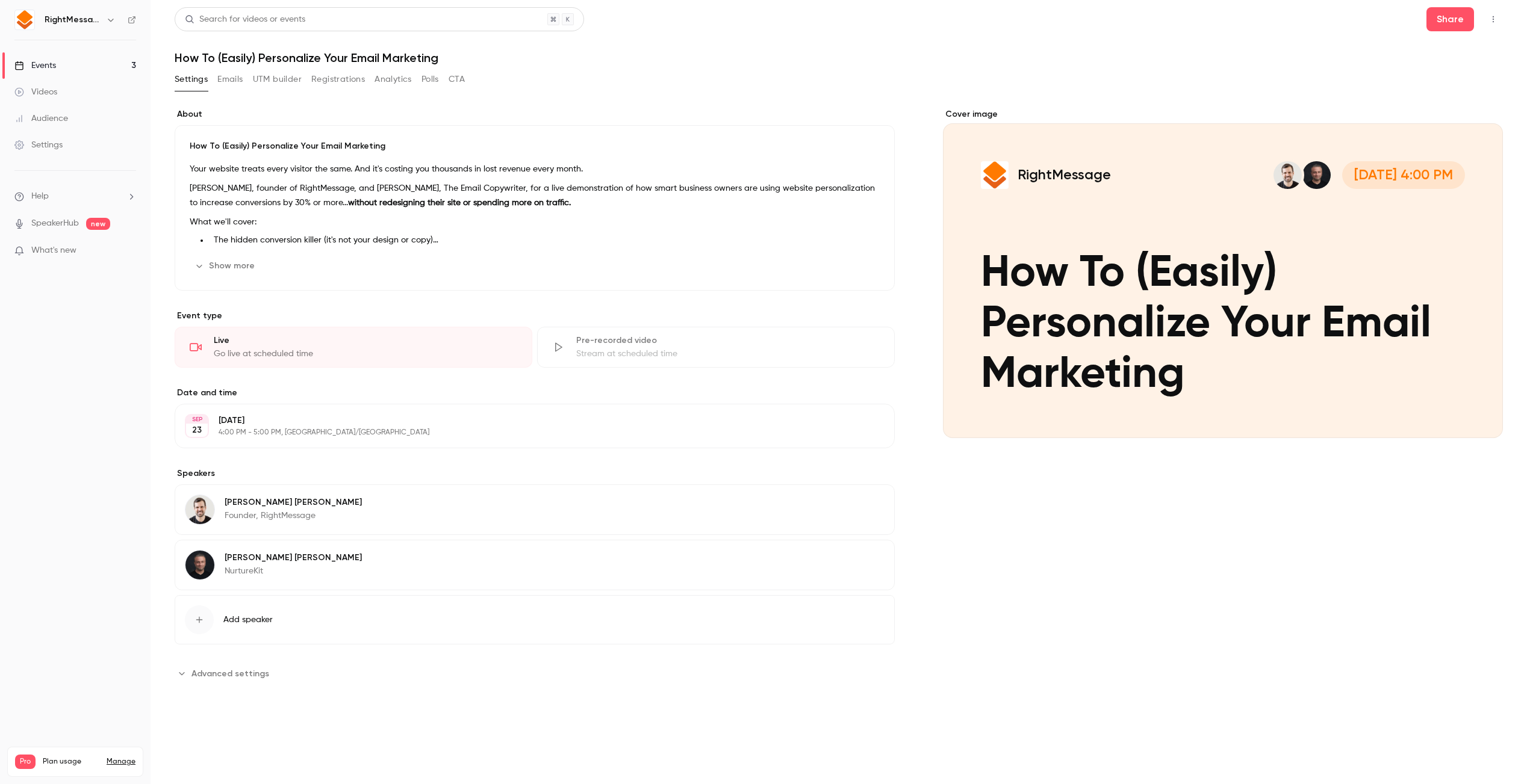
click at [452, 189] on p "[PERSON_NAME], founder of RightMessage, and [PERSON_NAME], The Email Copywriter…" at bounding box center [534, 196] width 690 height 29
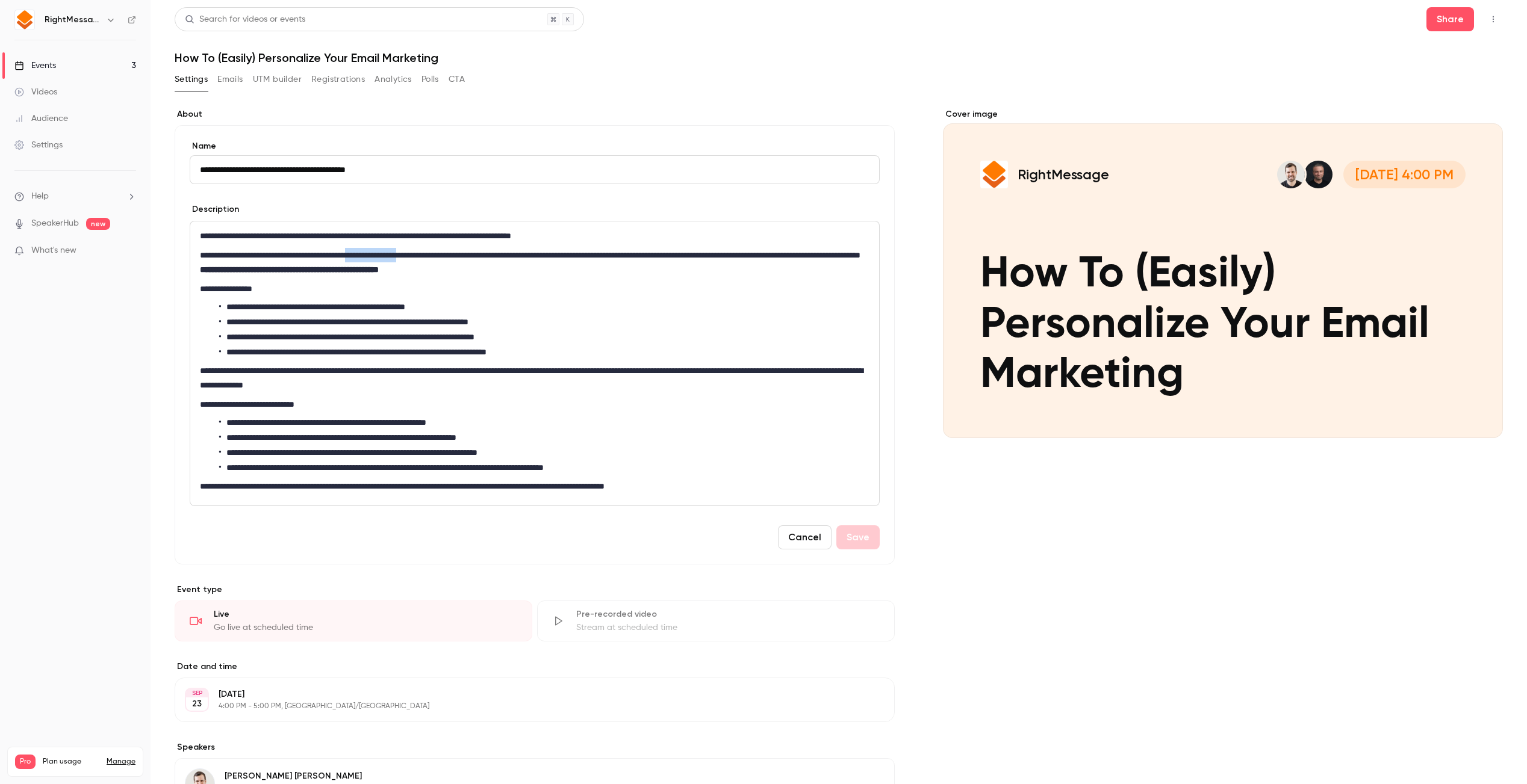
drag, startPoint x: 466, startPoint y: 250, endPoint x: 395, endPoint y: 253, distance: 71.1
click at [395, 253] on p "**********" at bounding box center [532, 262] width 666 height 29
copy p "**********"
click at [1057, 461] on div "Cover image RightMessage [DATE] 4:00 PM How To (Easily) Personalize Your Email …" at bounding box center [1223, 533] width 560 height 849
click at [778, 531] on button "Cancel" at bounding box center [805, 537] width 54 height 24
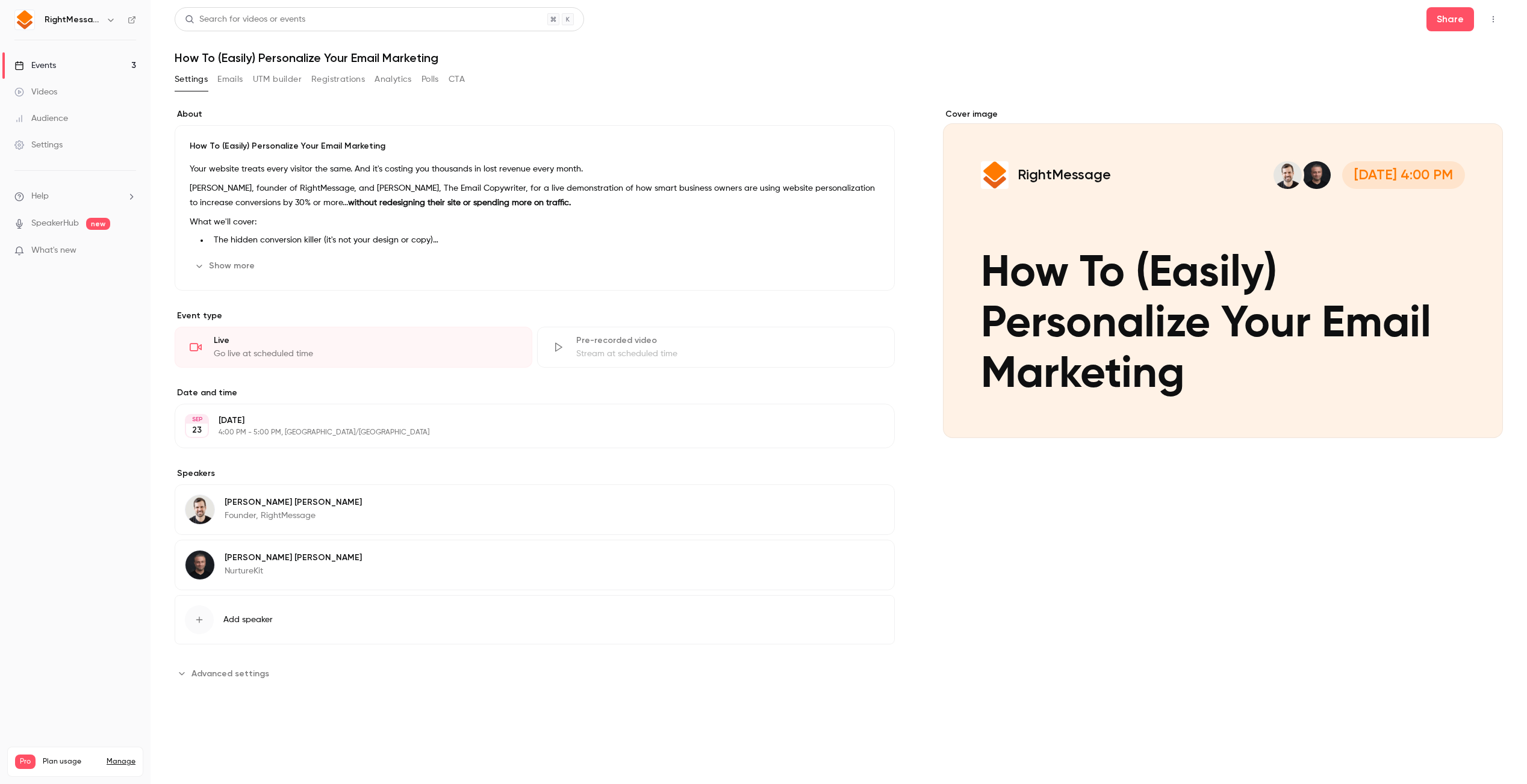
click at [852, 557] on icon "button" at bounding box center [851, 560] width 10 height 10
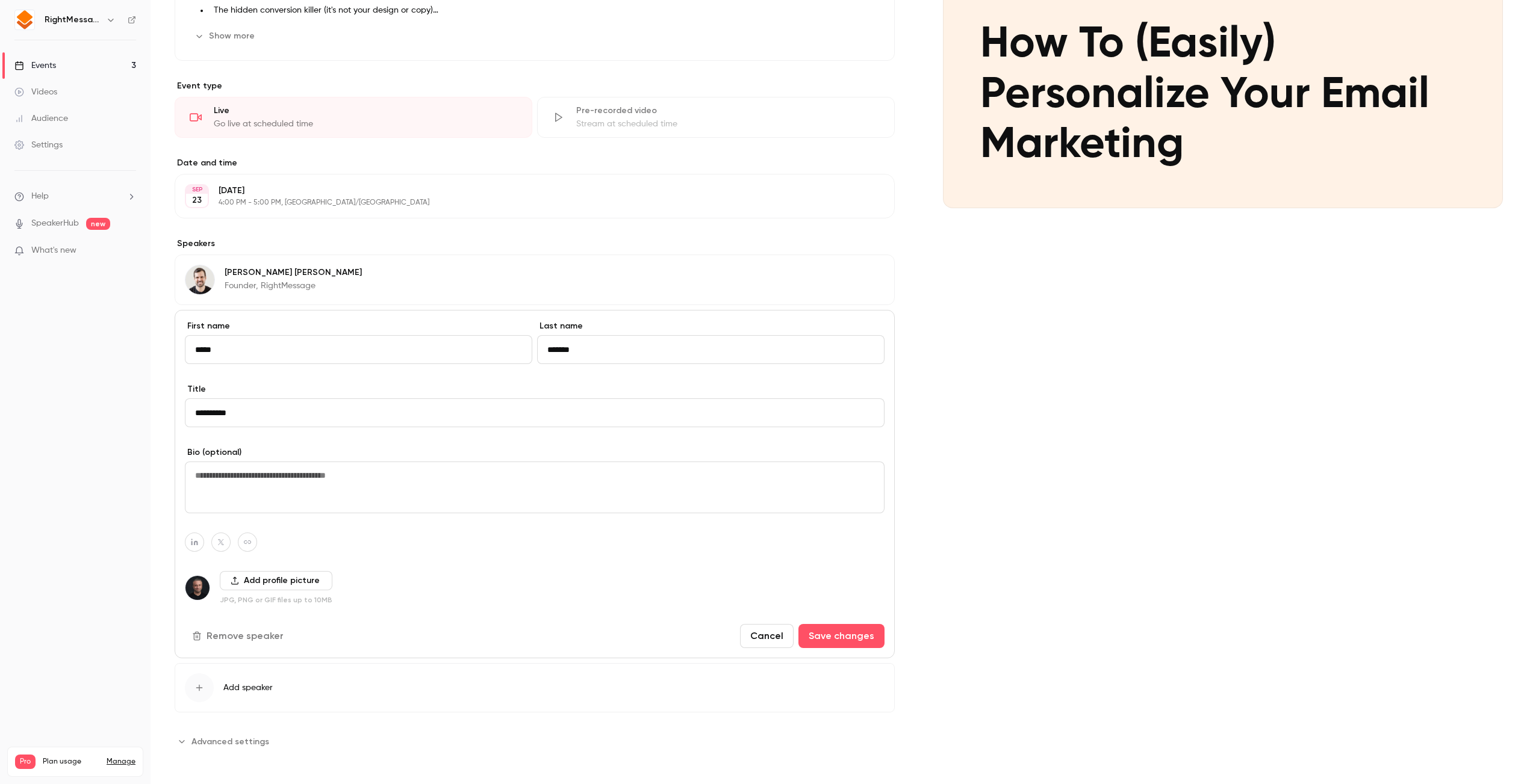
click at [271, 627] on button "Remove speaker" at bounding box center [239, 636] width 109 height 24
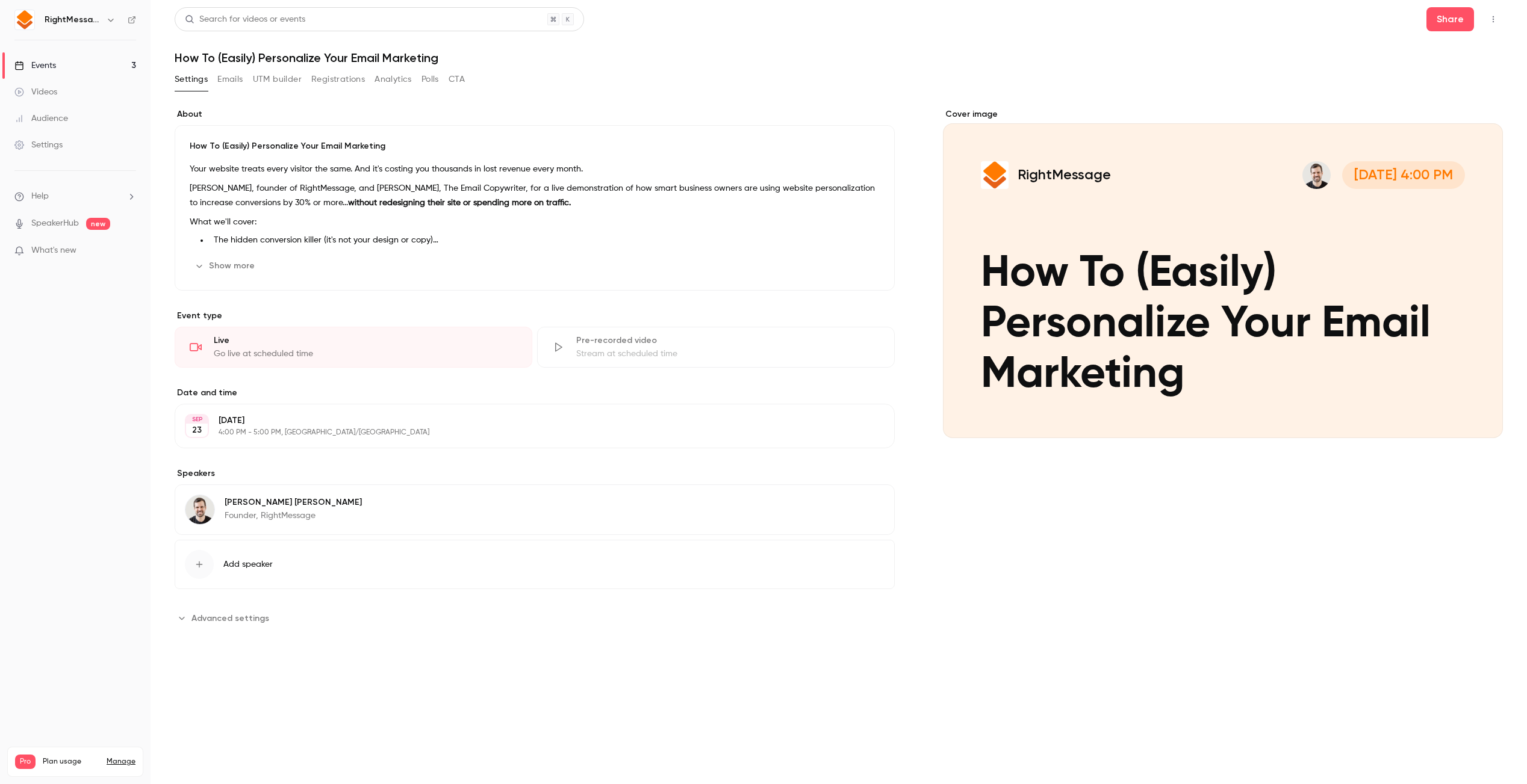
scroll to position [0, 0]
click at [245, 565] on span "Add speaker" at bounding box center [248, 565] width 49 height 12
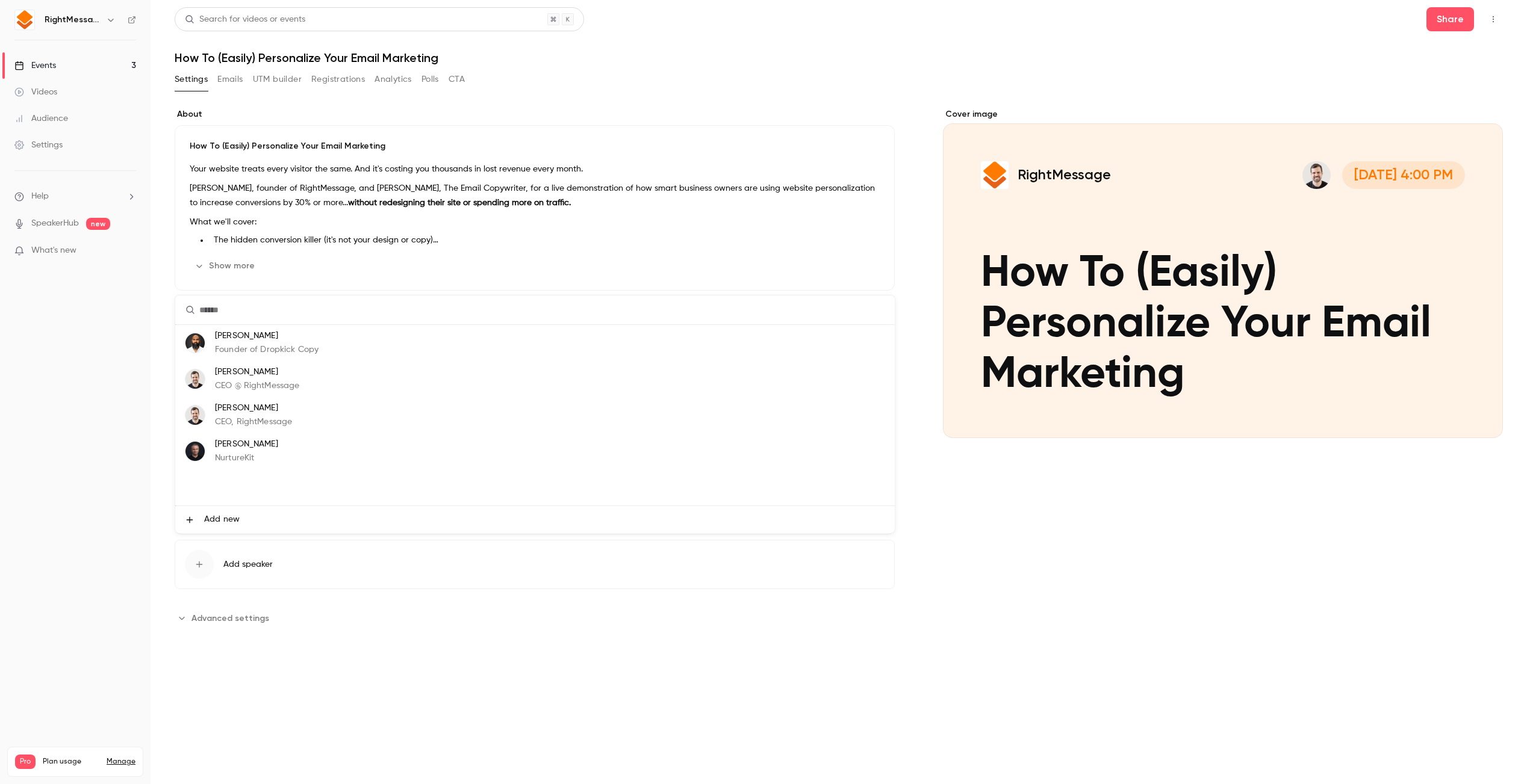
click at [224, 518] on span "Add new" at bounding box center [222, 520] width 36 height 12
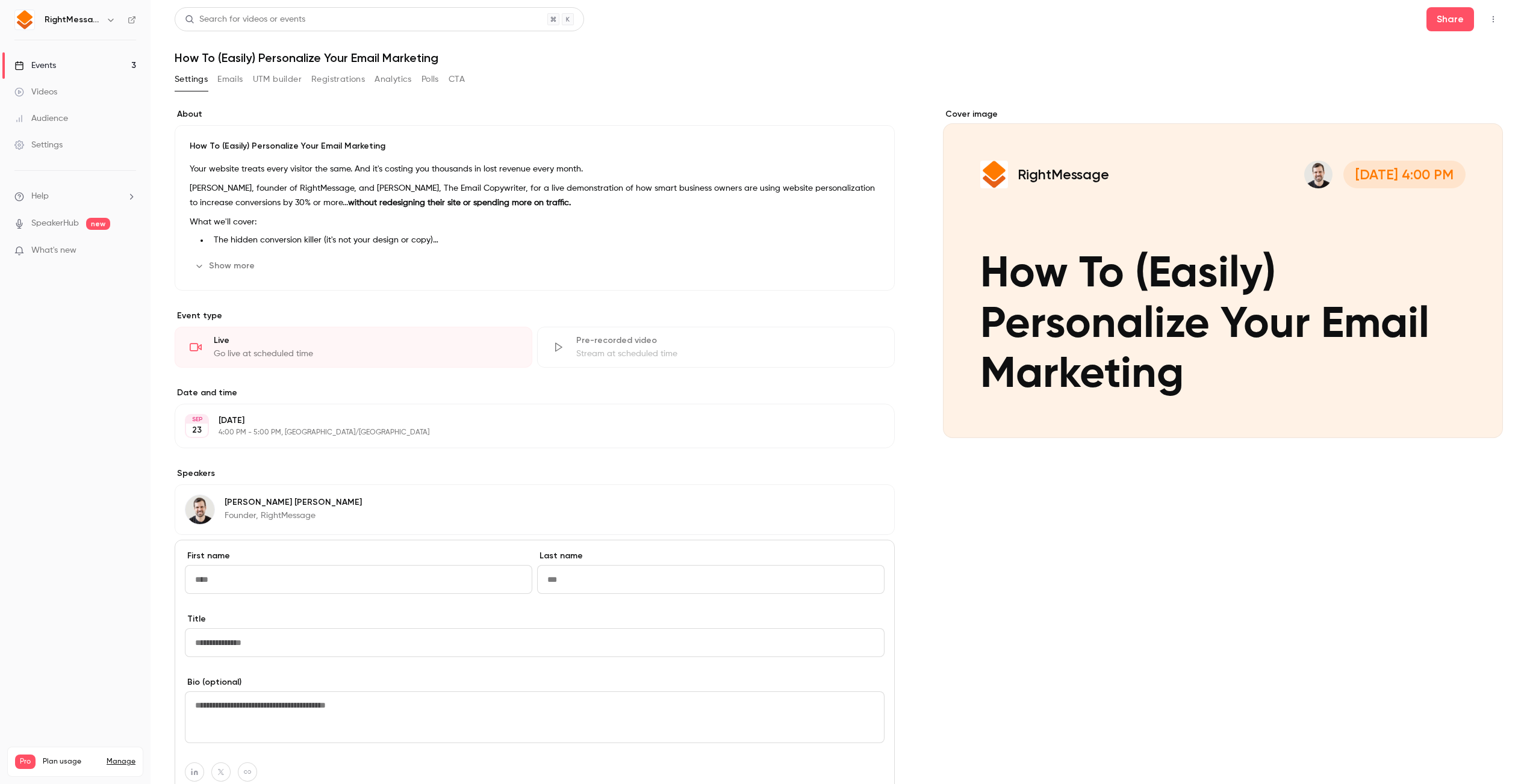
drag, startPoint x: 304, startPoint y: 572, endPoint x: 271, endPoint y: 576, distance: 33.2
click at [271, 576] on input "First name" at bounding box center [359, 579] width 348 height 29
type input "*****"
paste input "**********"
drag, startPoint x: 566, startPoint y: 579, endPoint x: 529, endPoint y: 577, distance: 37.1
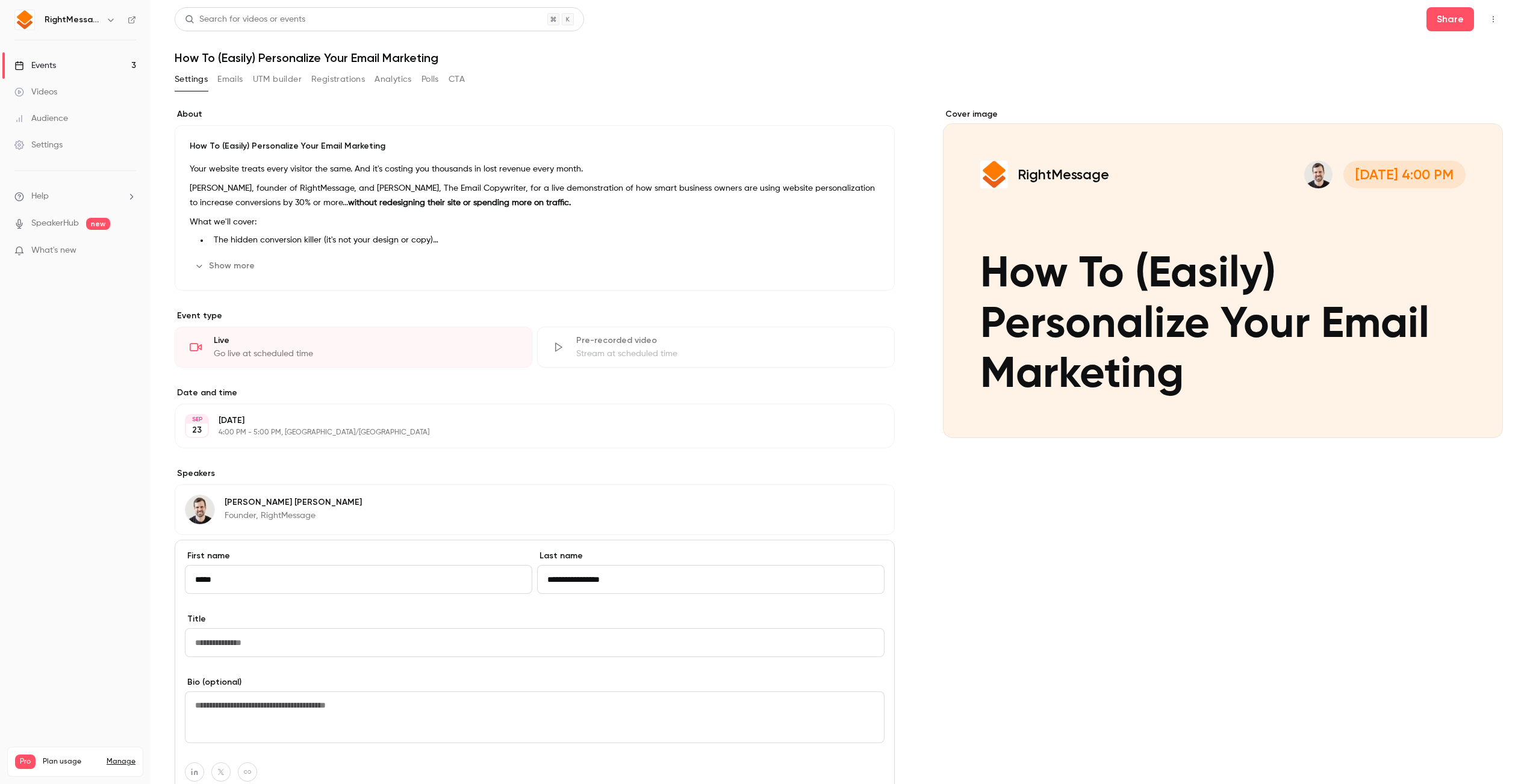
click at [529, 577] on div "**********" at bounding box center [534, 581] width 700 height 63
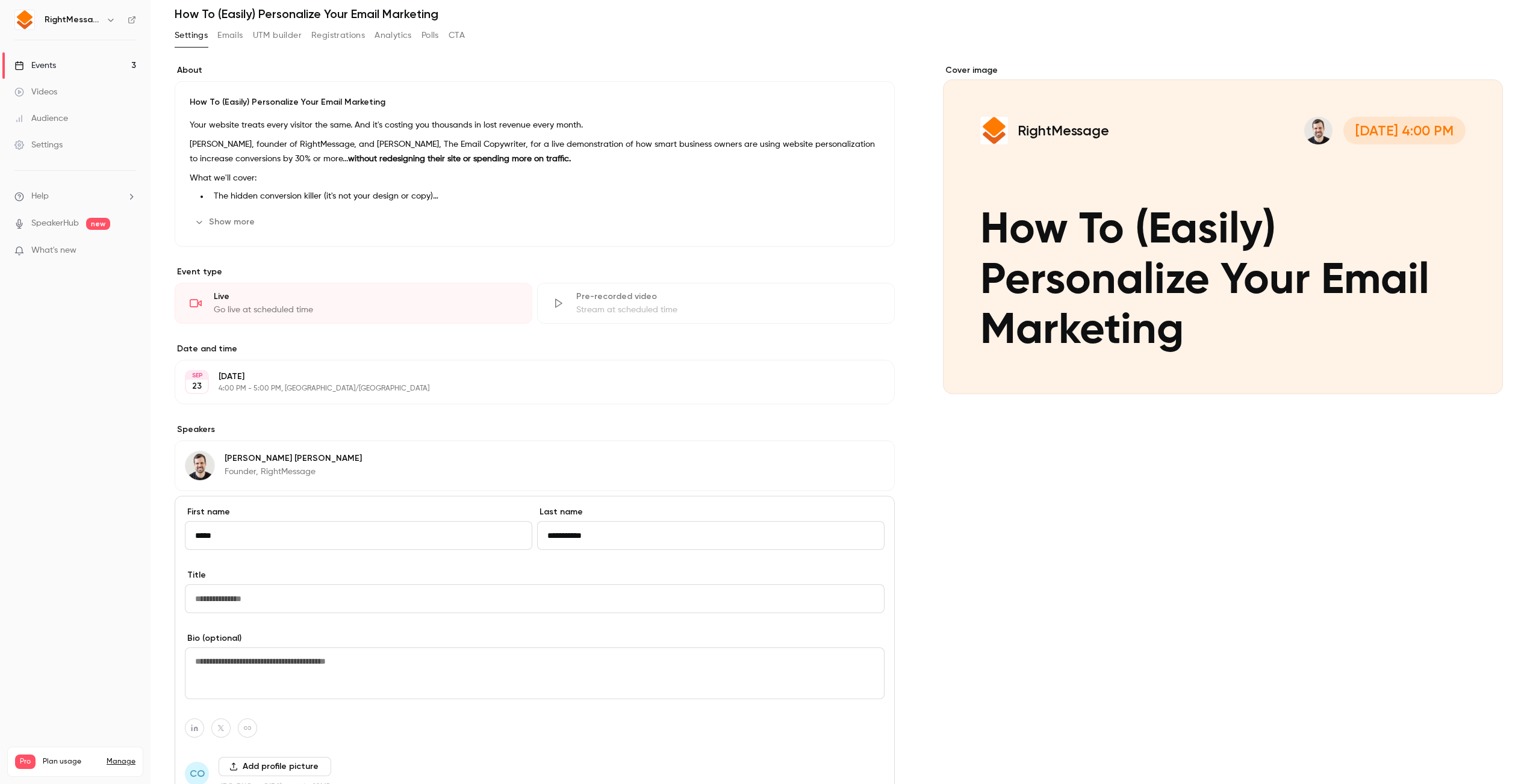
scroll to position [108, 0]
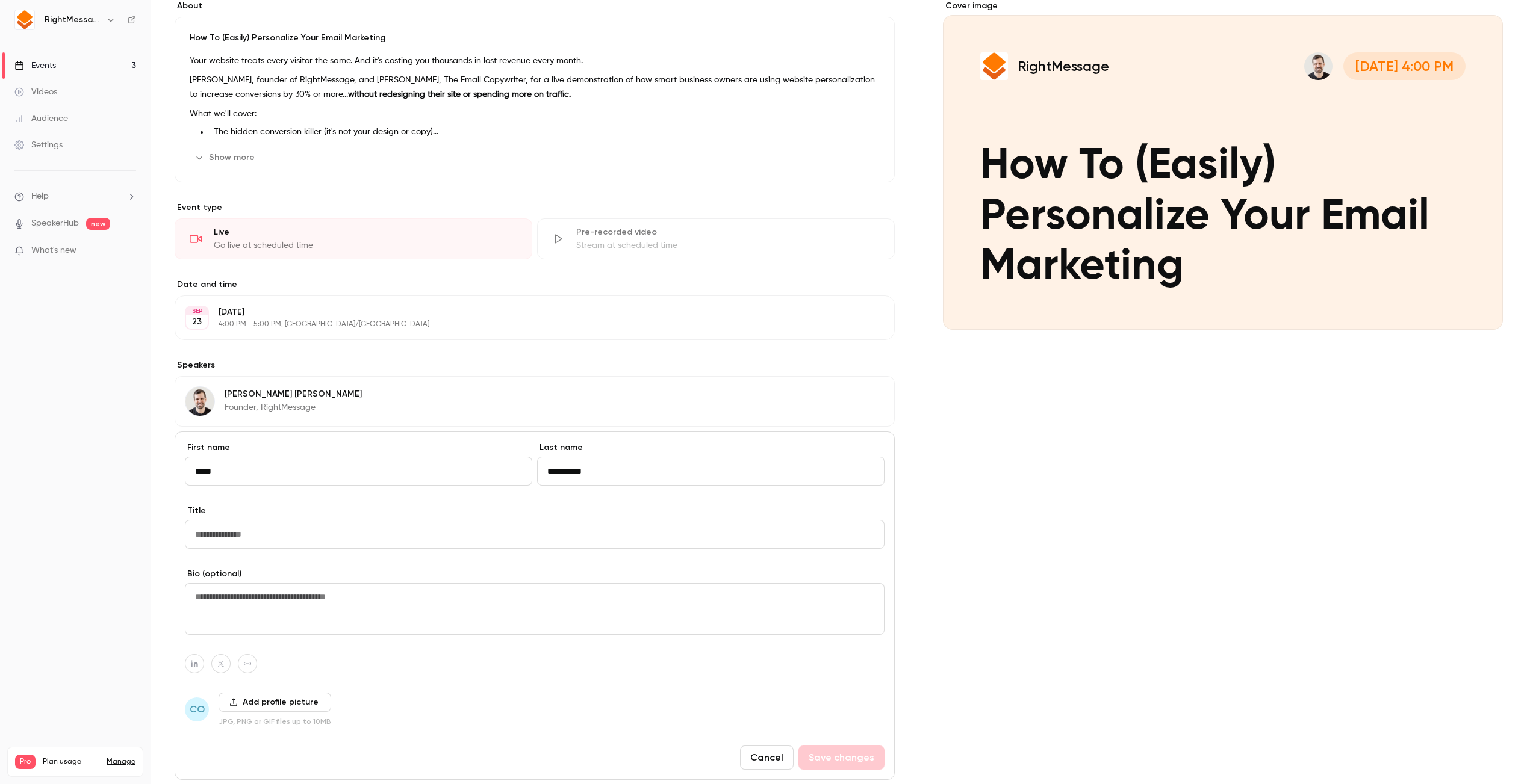
type input "**********"
click at [443, 533] on input "Title" at bounding box center [534, 534] width 700 height 29
type input "*"
type input "**********"
click at [306, 693] on button "Add profile picture" at bounding box center [275, 702] width 113 height 19
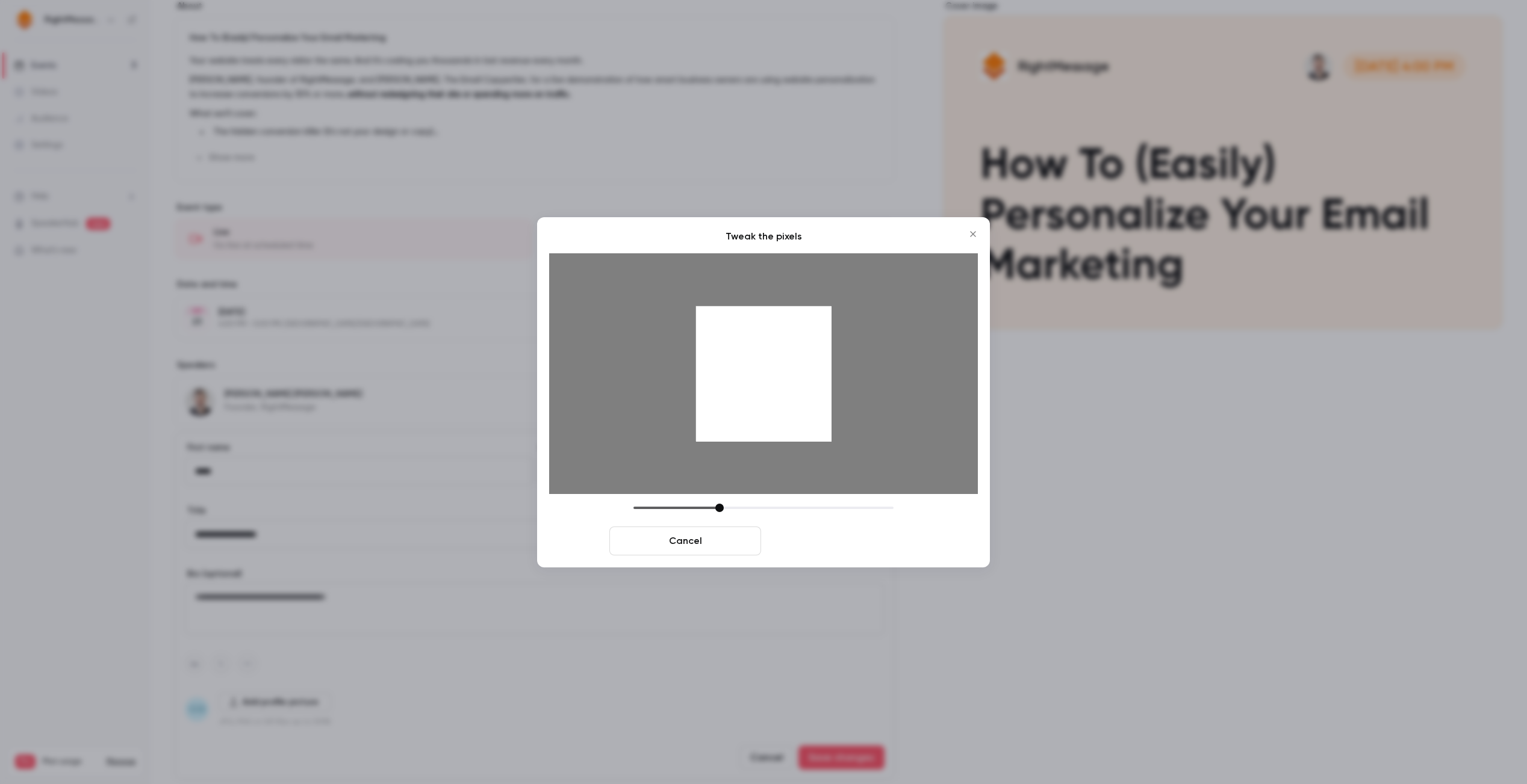
click at [876, 535] on button "Crop and save" at bounding box center [841, 541] width 152 height 29
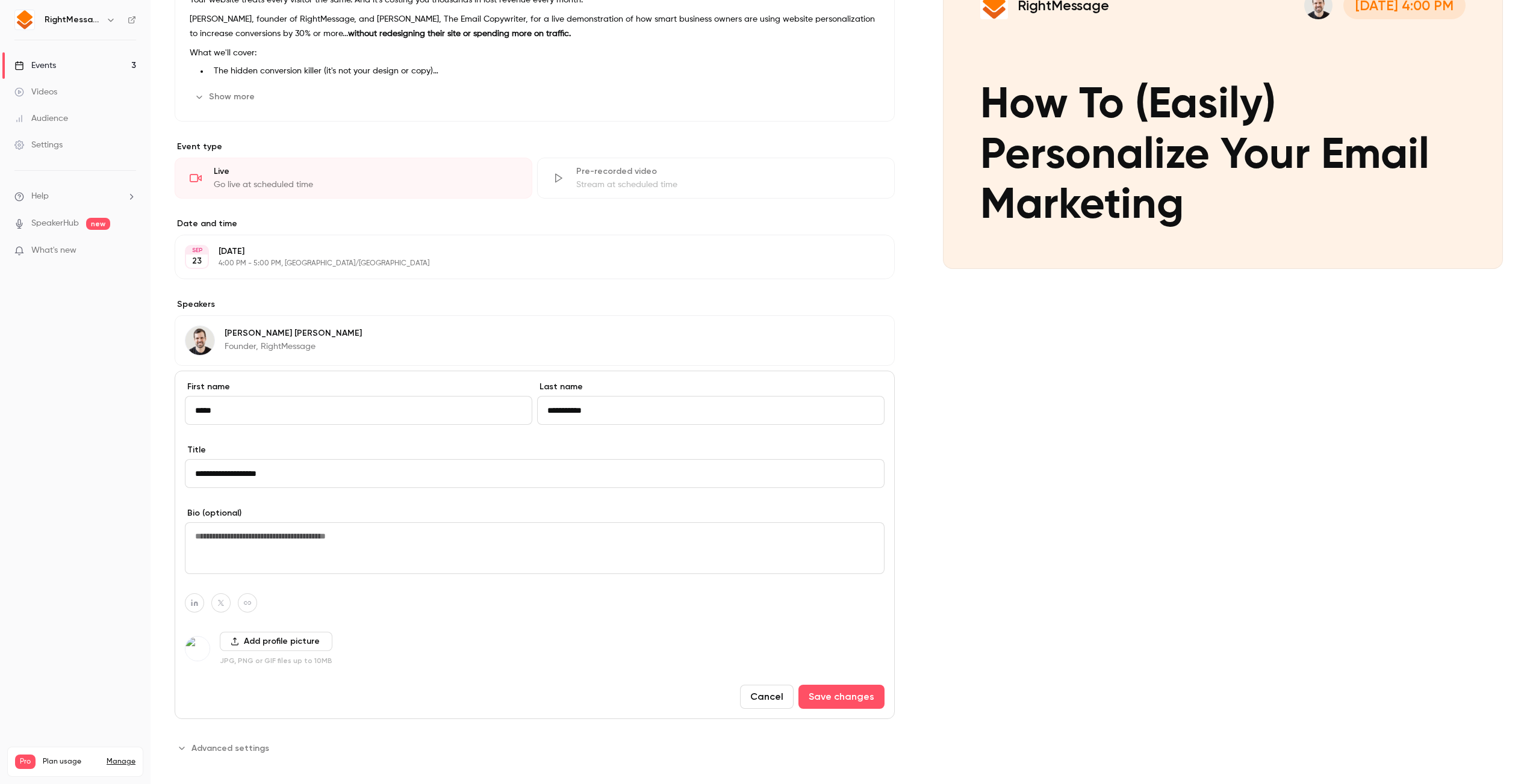
scroll to position [176, 0]
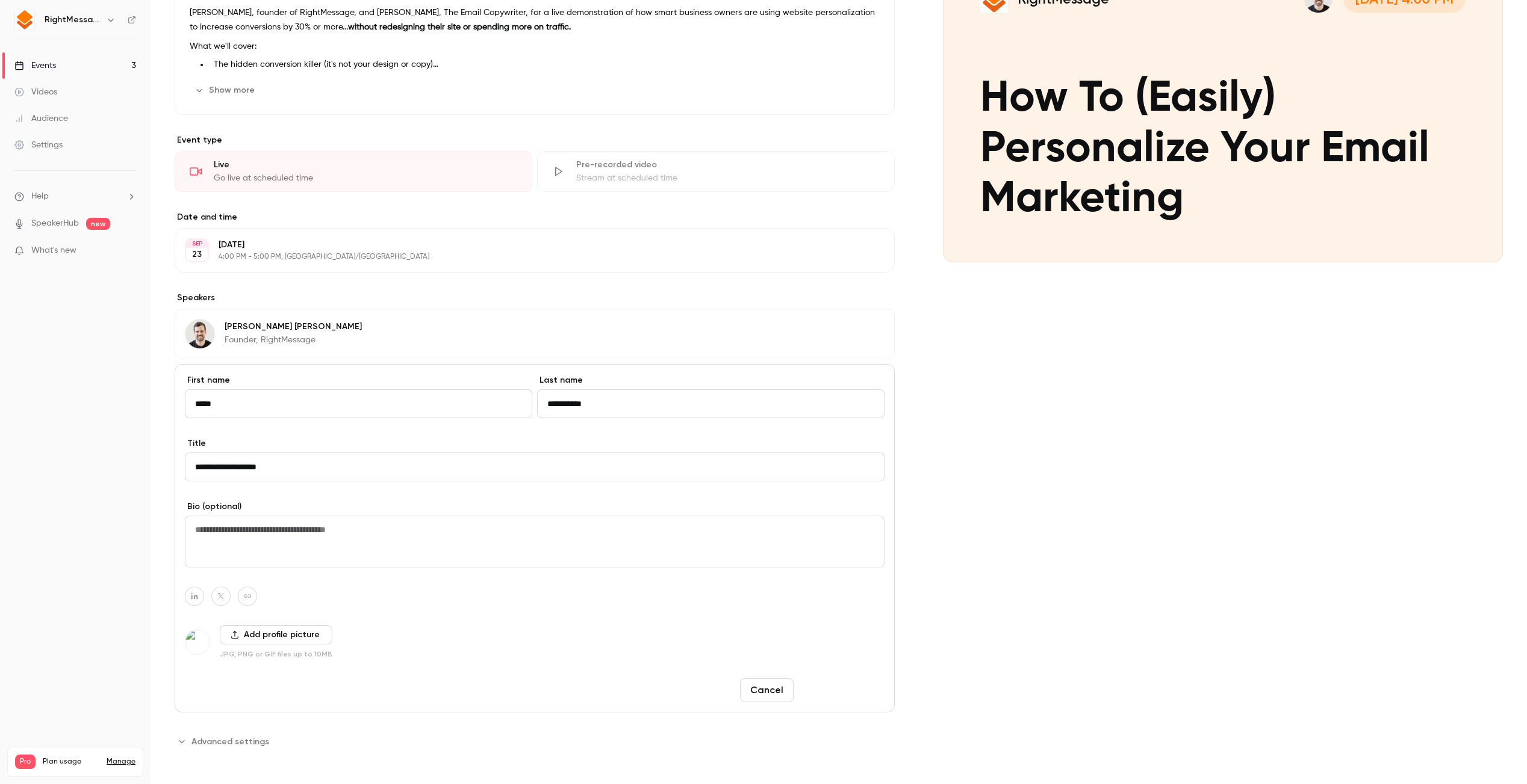
click at [820, 692] on button "Save changes" at bounding box center [841, 690] width 86 height 24
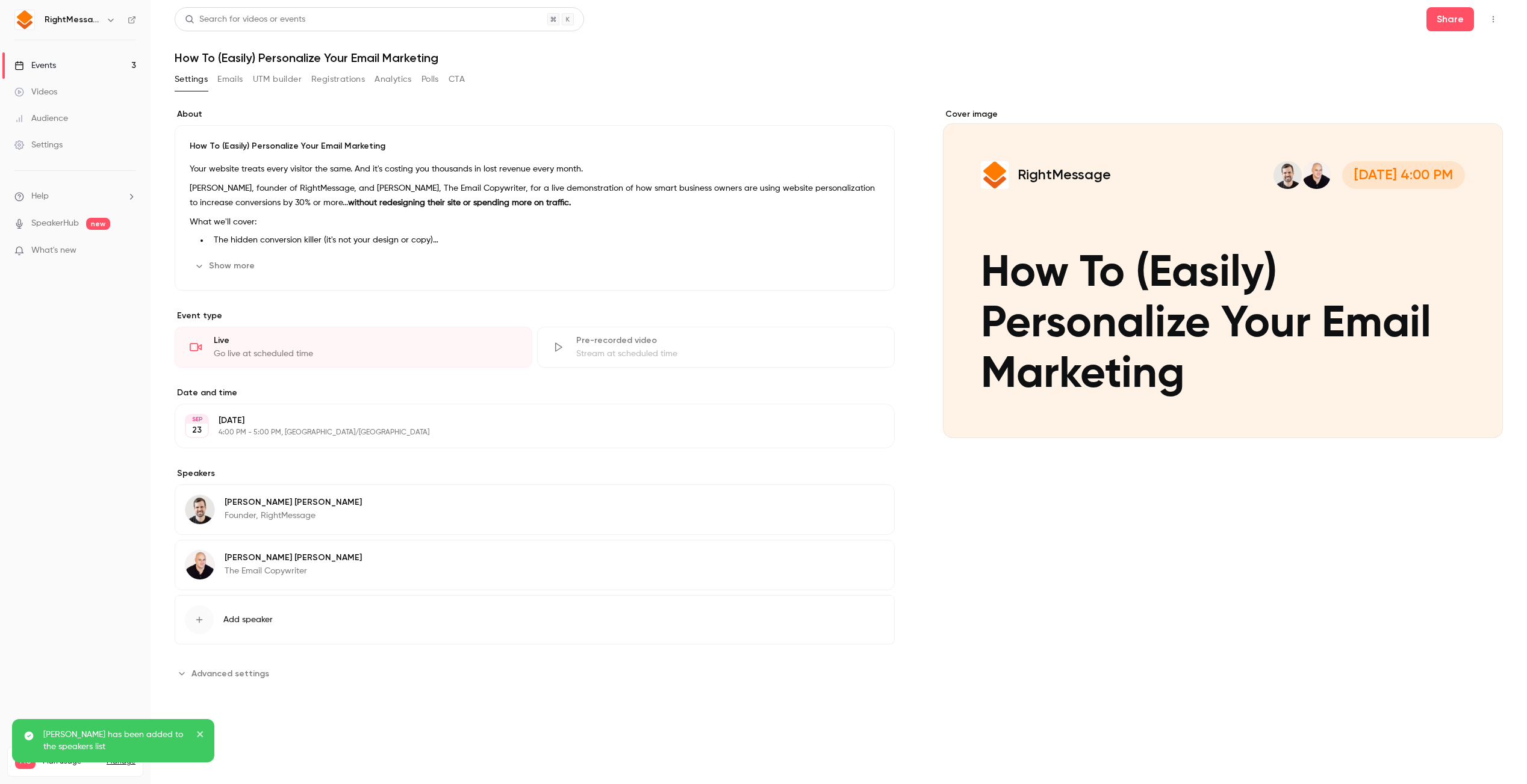
click at [70, 67] on link "Events 3" at bounding box center [75, 65] width 150 height 27
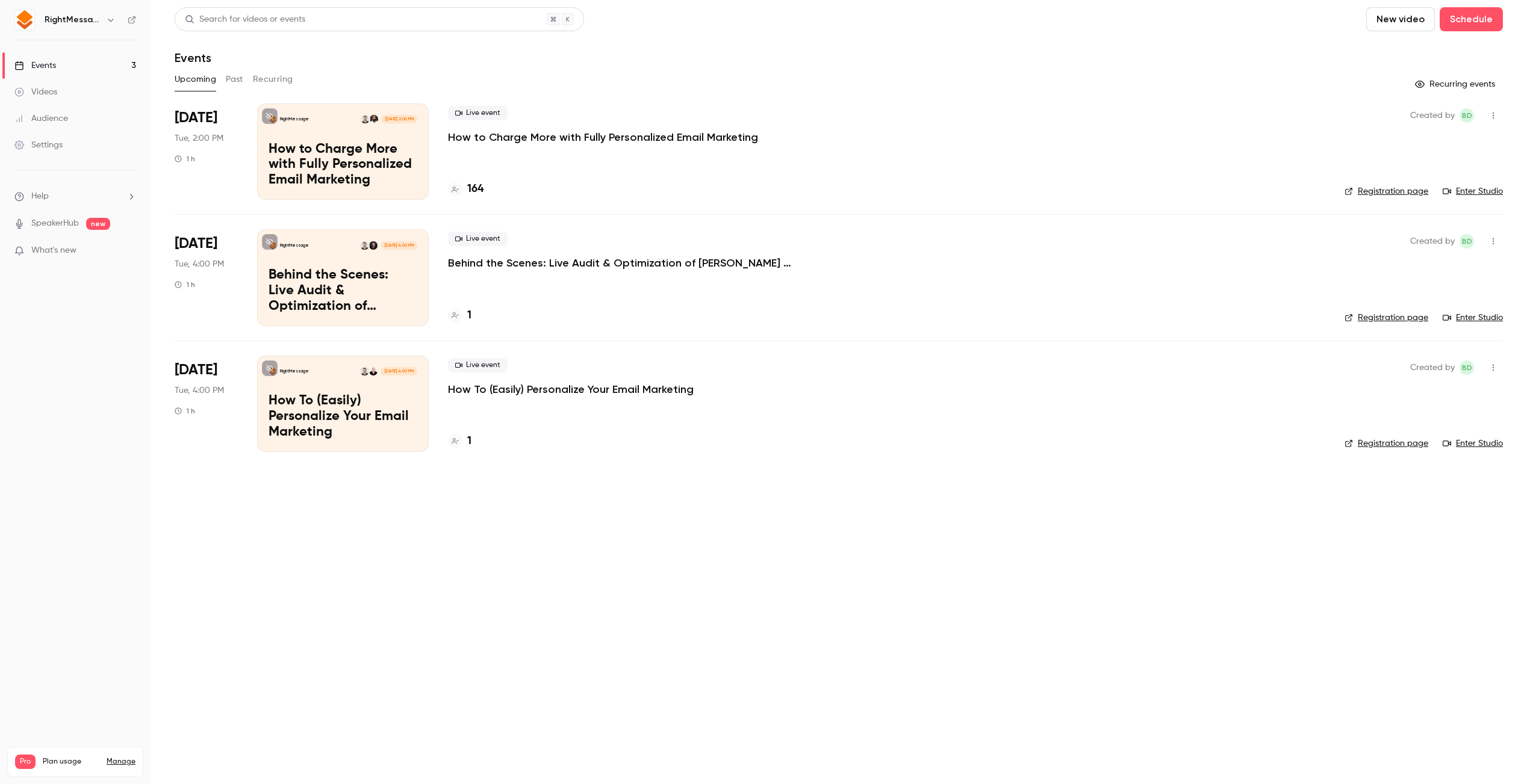
click at [505, 135] on p "How to Charge More with Fully Personalized Email Marketing" at bounding box center [603, 137] width 310 height 14
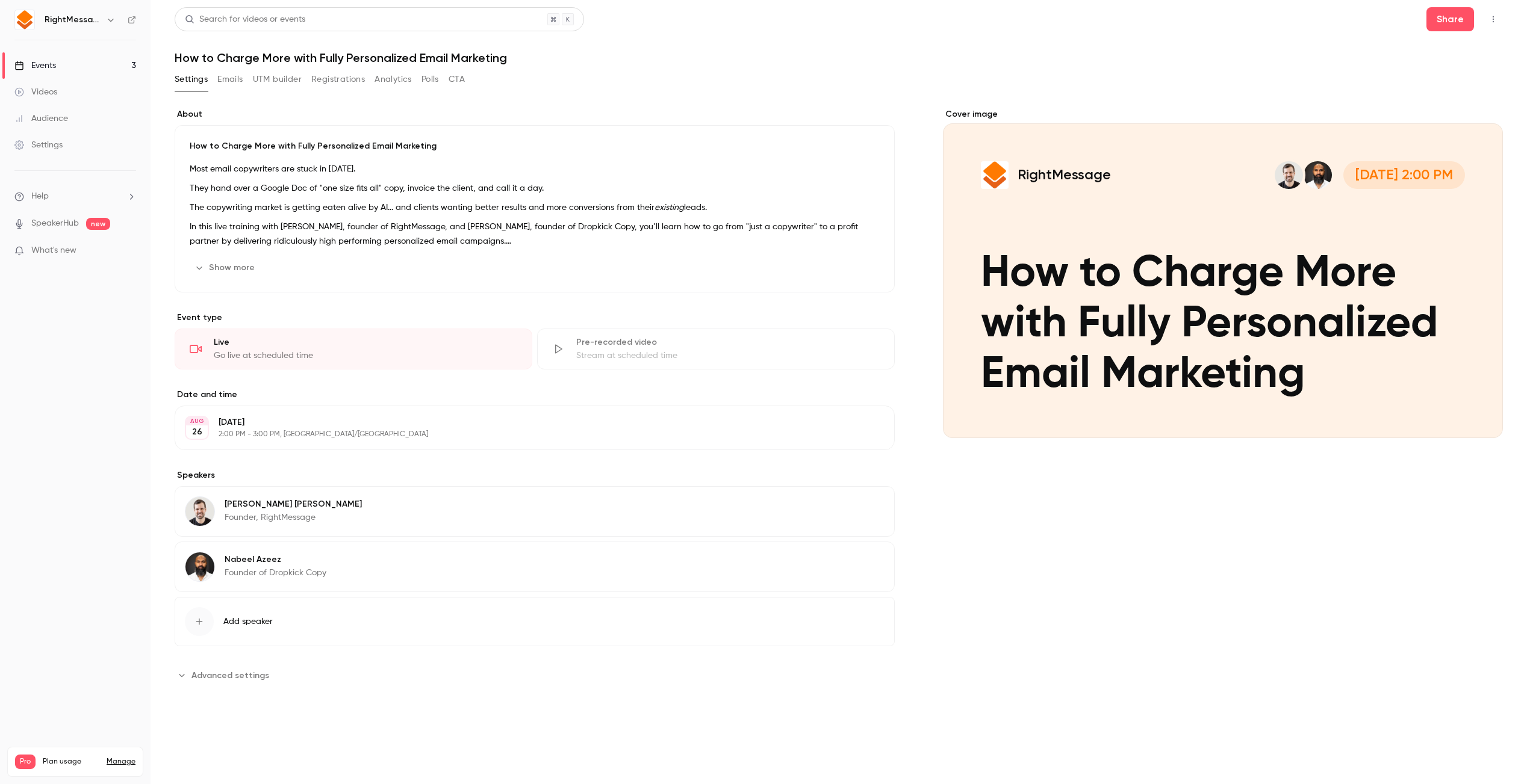
click at [1486, 22] on button "button" at bounding box center [1493, 19] width 19 height 19
click at [1396, 80] on div at bounding box center [1392, 81] width 19 height 10
